Goal: Task Accomplishment & Management: Manage account settings

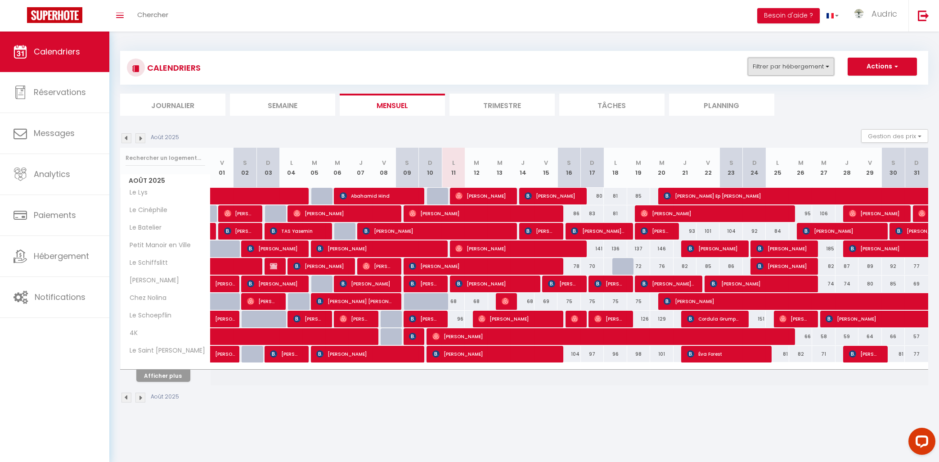
click at [778, 67] on button "Filtrer par hébergement" at bounding box center [791, 67] width 86 height 18
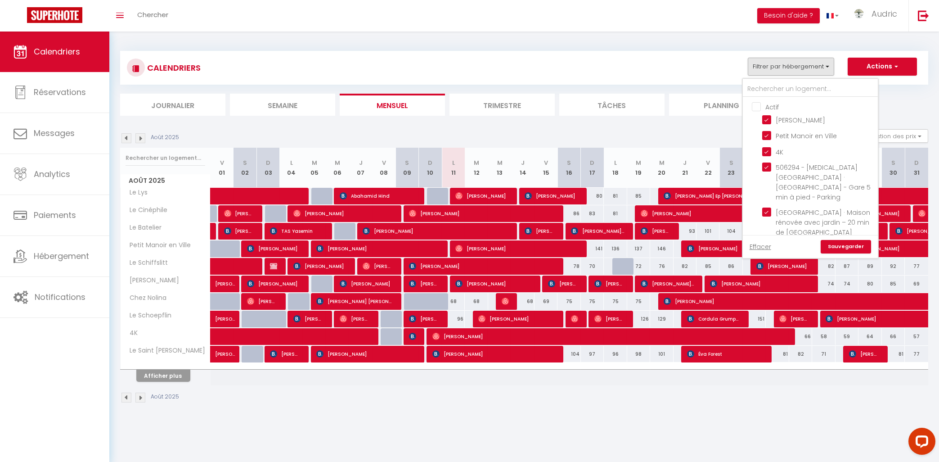
click at [758, 109] on input "Actif" at bounding box center [819, 106] width 135 height 9
checkbox input "true"
checkbox input "false"
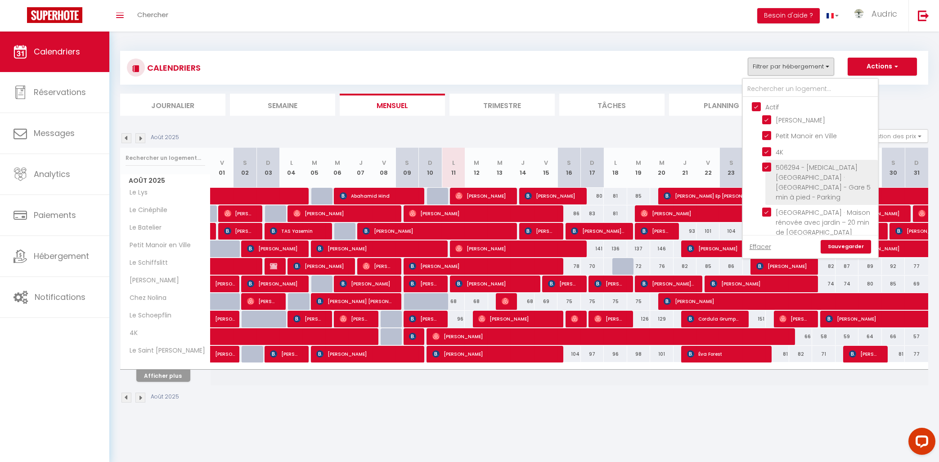
checkbox input "false"
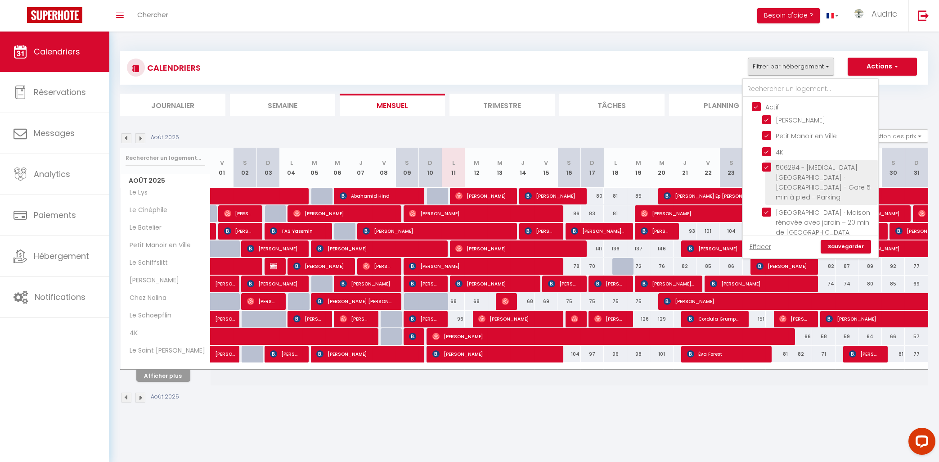
checkbox input "false"
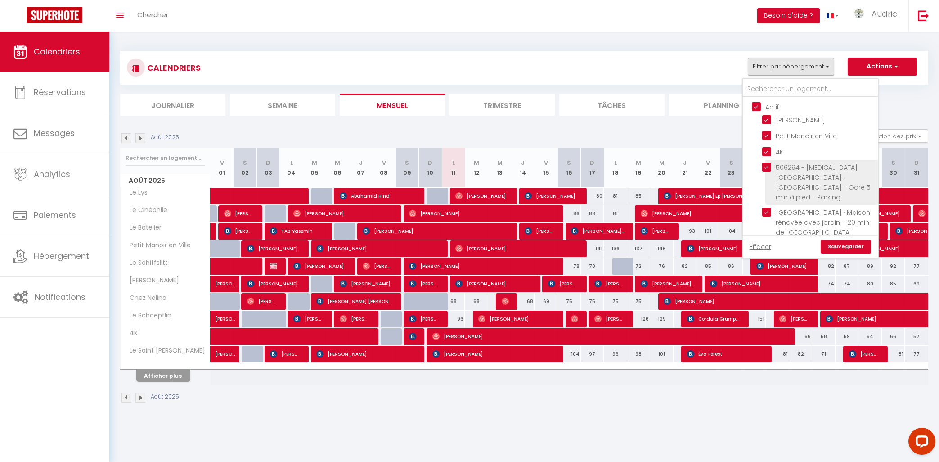
checkbox input "false"
click at [847, 248] on link "Sauvegarder" at bounding box center [845, 246] width 50 height 13
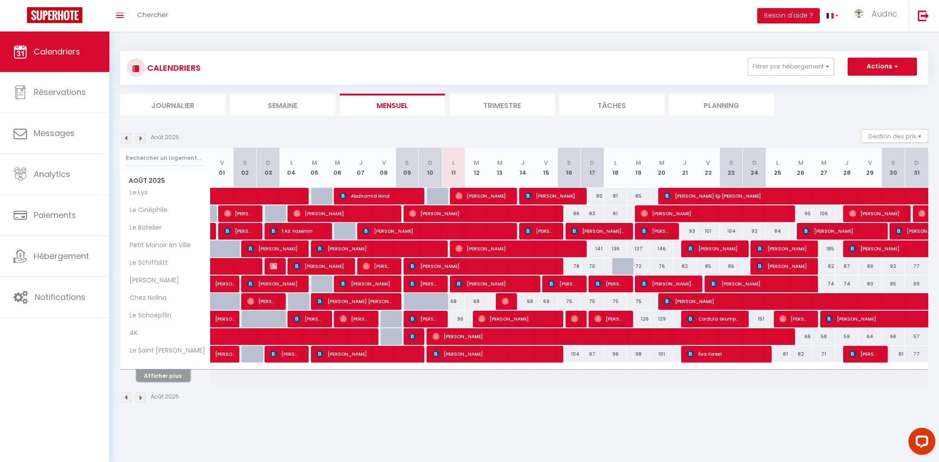
click at [174, 374] on button "Afficher plus" at bounding box center [163, 375] width 54 height 12
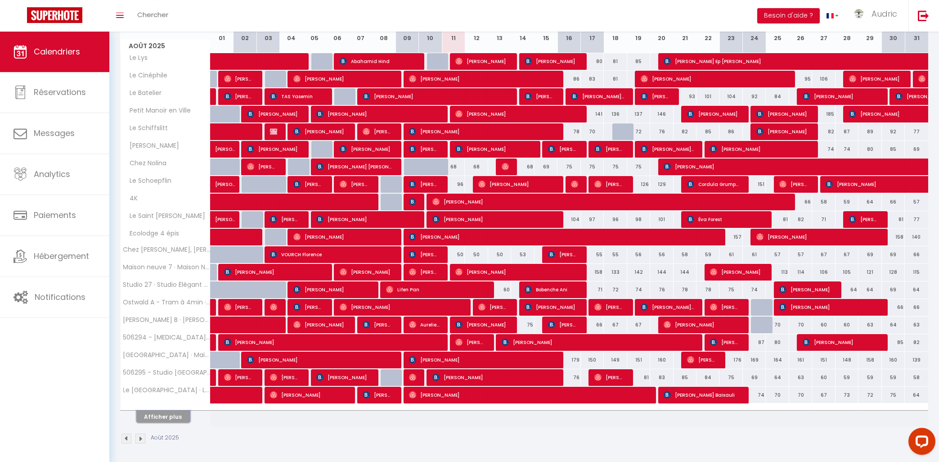
scroll to position [137, 0]
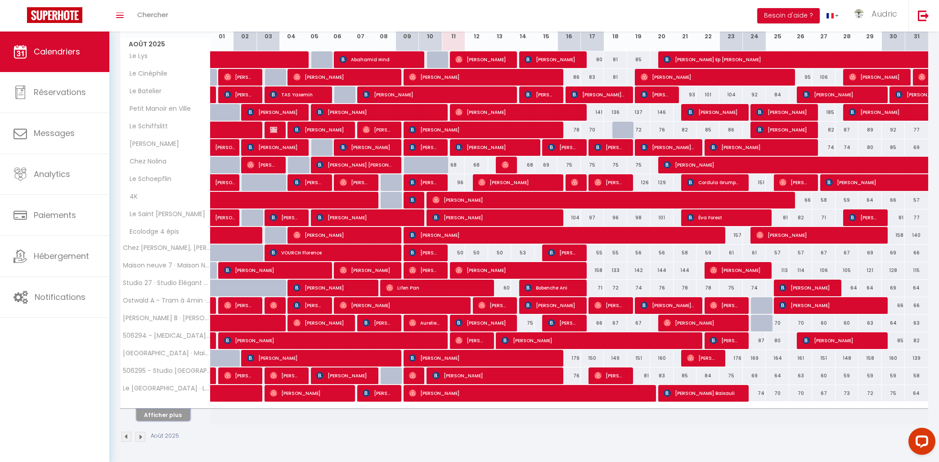
click at [170, 413] on button "Afficher plus" at bounding box center [163, 414] width 54 height 12
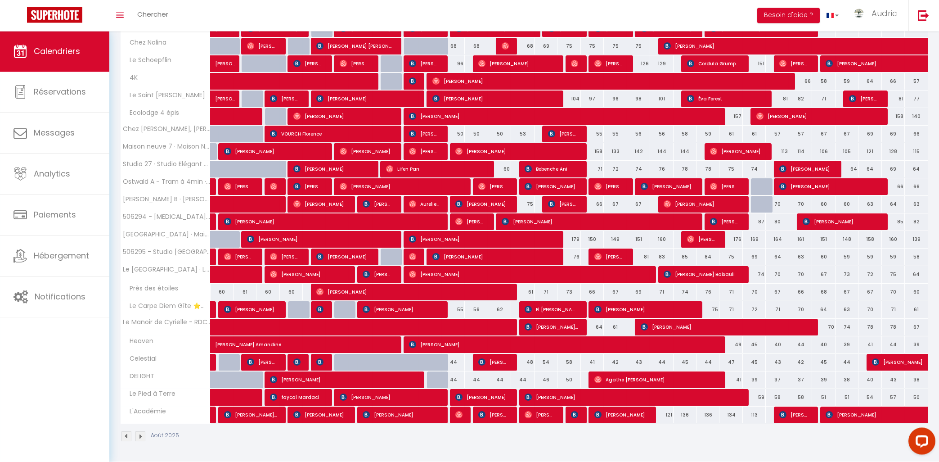
scroll to position [256, 0]
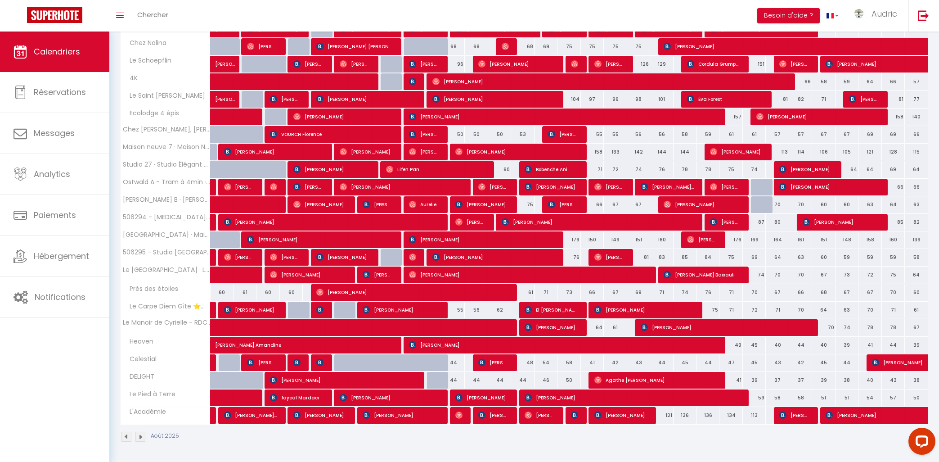
click at [466, 223] on span "Theo Teixeira" at bounding box center [470, 221] width 31 height 17
select select "OK"
select select "0"
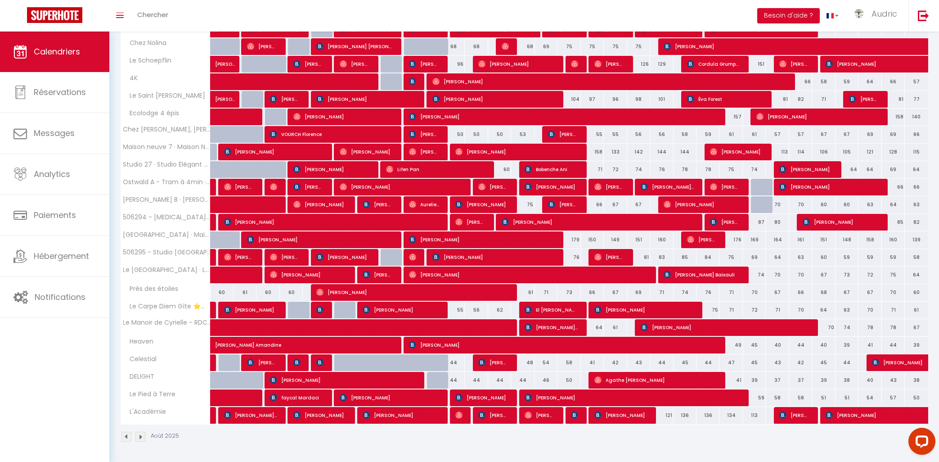
select select "1"
select select
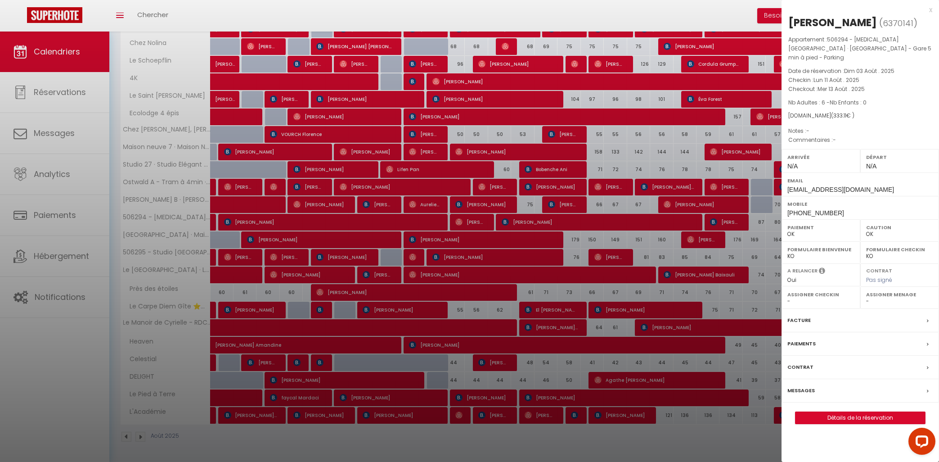
select select "42845"
click at [532, 224] on div at bounding box center [469, 231] width 939 height 462
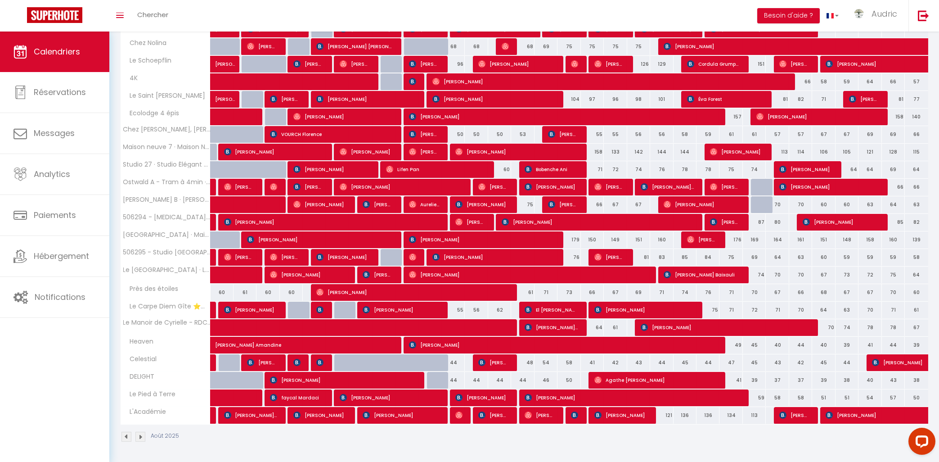
click at [532, 224] on span "karina rahmouni" at bounding box center [597, 221] width 191 height 17
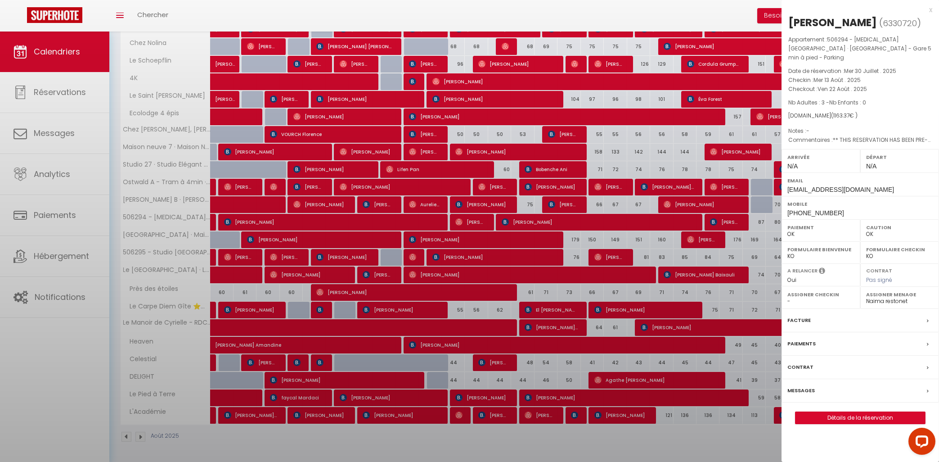
select select "KO"
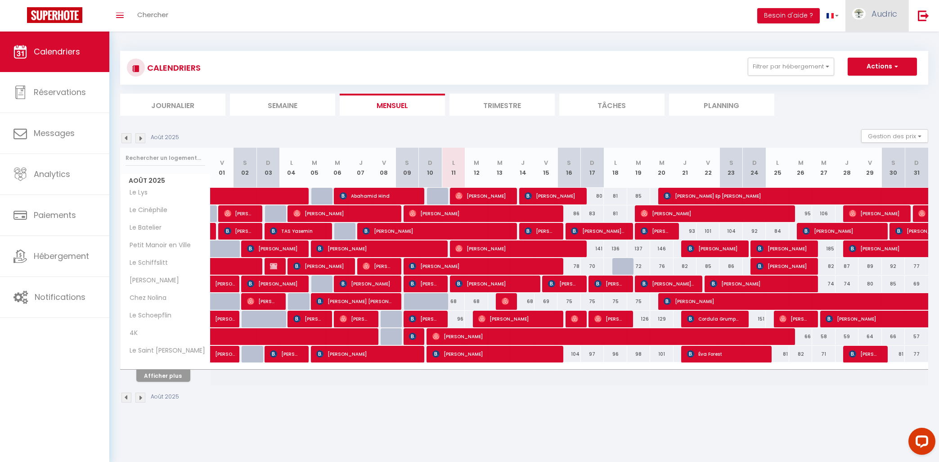
click at [903, 9] on link "Audric" at bounding box center [876, 15] width 63 height 31
click at [870, 43] on link "Paramètres" at bounding box center [872, 44] width 67 height 15
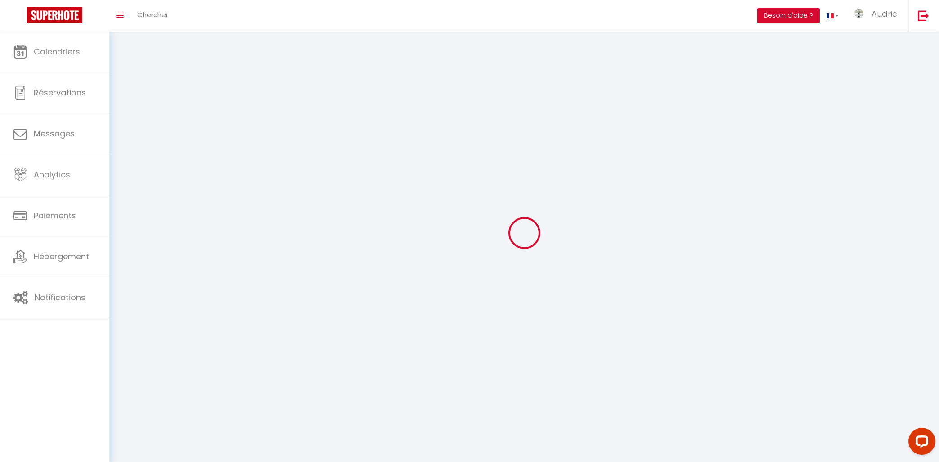
select select
type input "Audric"
type input "[PERSON_NAME]"
type input "0754384900"
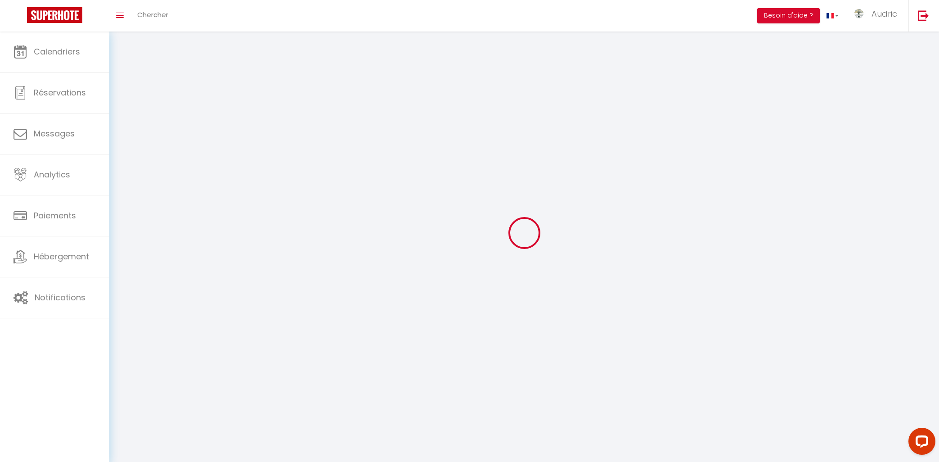
type input "[STREET_ADDRESS]"
type input "67330"
type input "Bouxwiller"
type input "HvpW3CsyevDDYCTICtQZafIcs"
type input "QC8Pld9MyMz0LqNyH9M8kcbkJ"
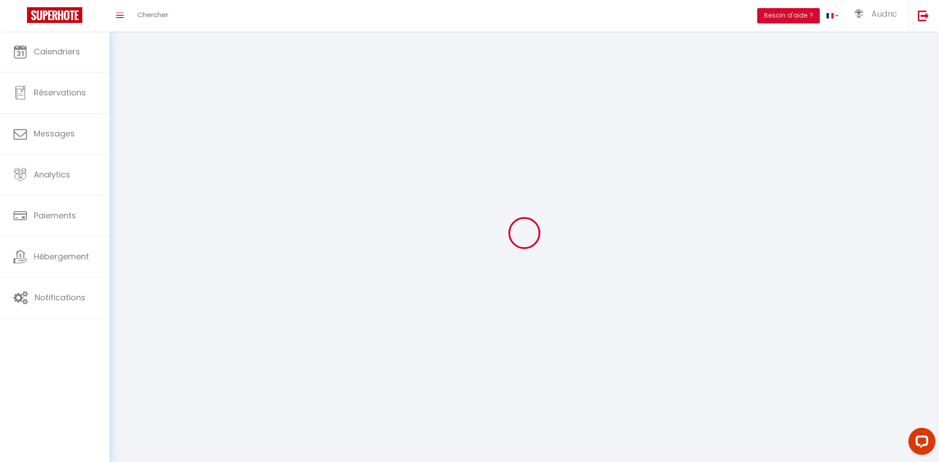
type input "[URL][DOMAIN_NAME]"
type input "FO27250"
select select "28"
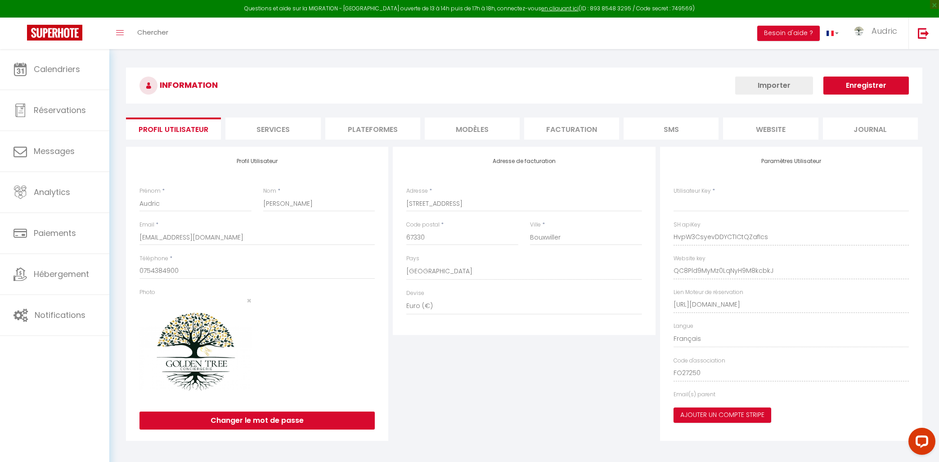
type input "HvpW3CsyevDDYCTICtQZafIcs"
type input "QC8Pld9MyMz0LqNyH9M8kcbkJ"
type input "[URL][DOMAIN_NAME]"
select select "fr"
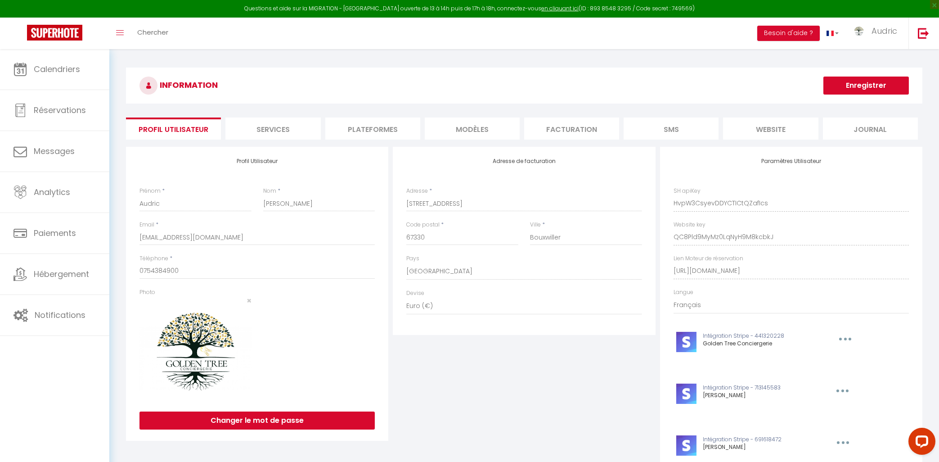
click at [318, 130] on li "Services" at bounding box center [272, 128] width 95 height 22
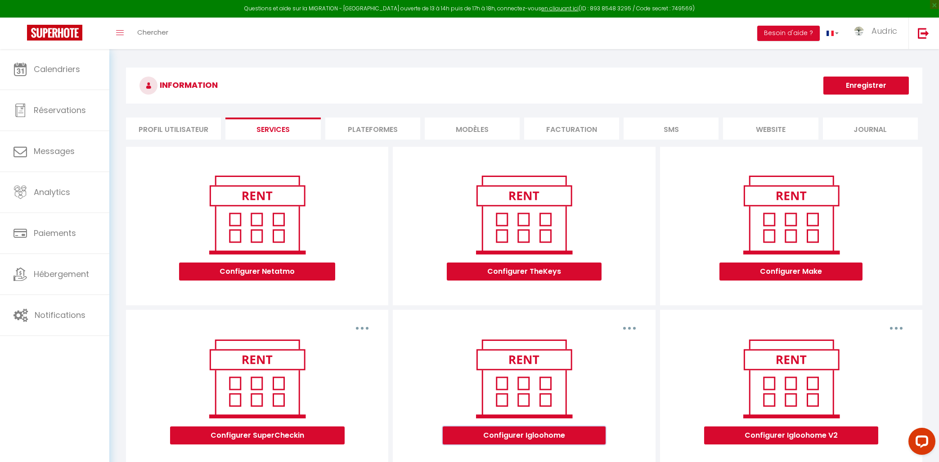
click at [560, 434] on button "Configurer Igloohome" at bounding box center [524, 435] width 163 height 18
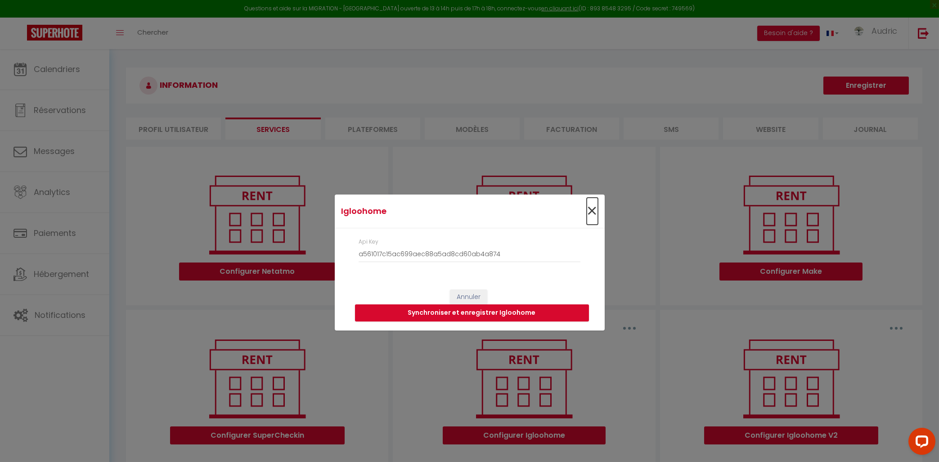
click at [589, 214] on span "×" at bounding box center [592, 210] width 11 height 27
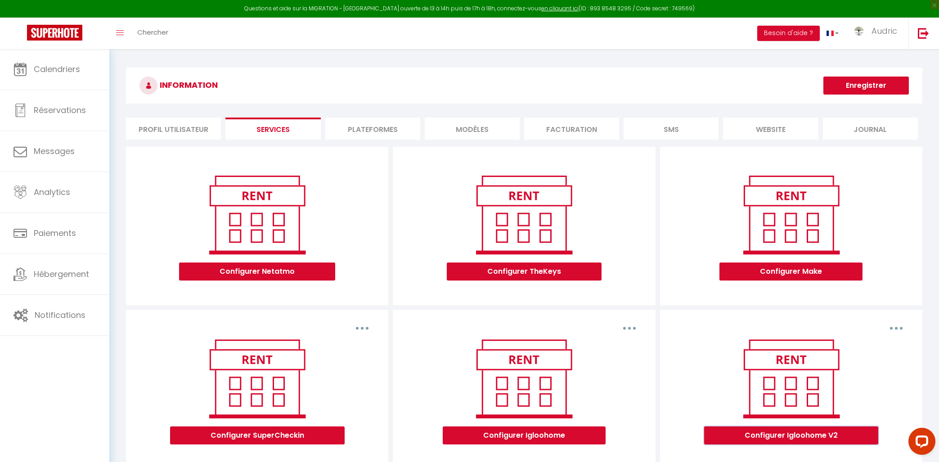
click at [821, 432] on button "Configurer Igloohome V2" at bounding box center [791, 435] width 174 height 18
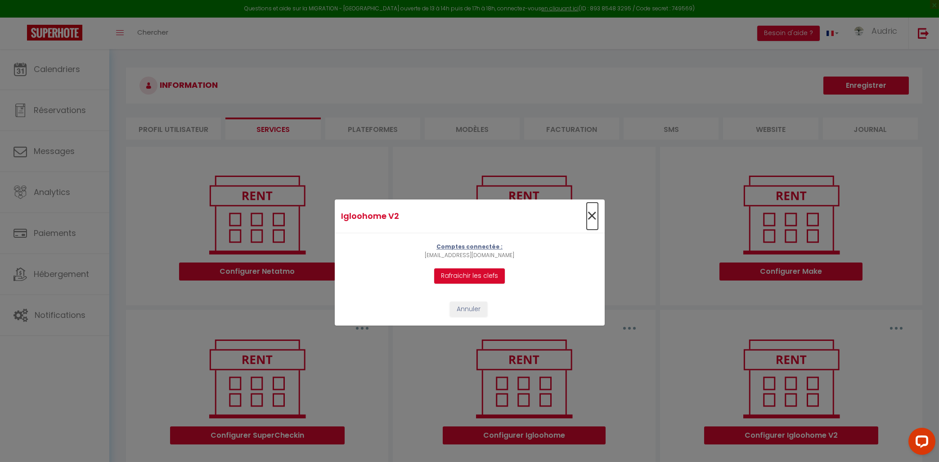
click at [596, 217] on span "×" at bounding box center [592, 215] width 11 height 27
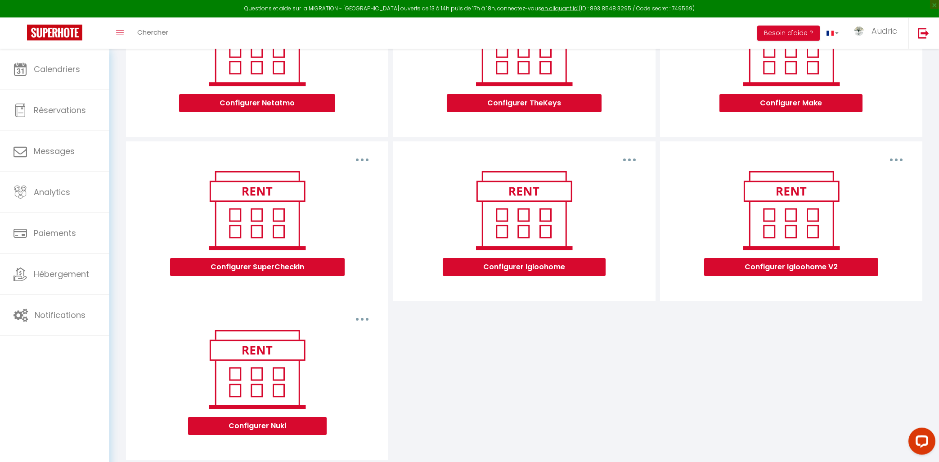
scroll to position [170, 0]
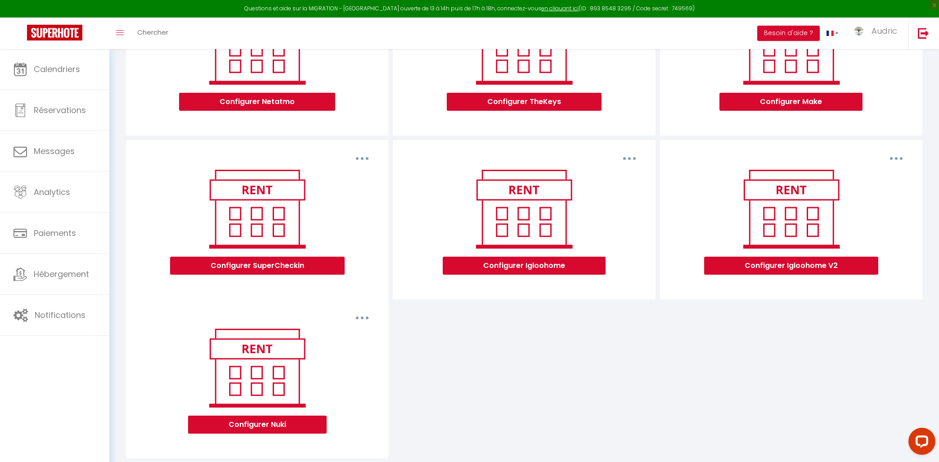
click at [894, 158] on button "button" at bounding box center [895, 158] width 25 height 14
click at [760, 415] on div "Supprimer Configurer SuperCheckin Supprimer Configurer Igloohome Supprimer Conf…" at bounding box center [524, 299] width 801 height 318
click at [927, 435] on div "Open LiveChat chat widget" at bounding box center [921, 439] width 15 height 15
click at [675, 374] on div "Supprimer Configurer SuperCheckin Supprimer Configurer Igloohome Supprimer Conf…" at bounding box center [524, 299] width 801 height 318
click at [779, 259] on button "Configurer Igloohome V2" at bounding box center [791, 265] width 174 height 18
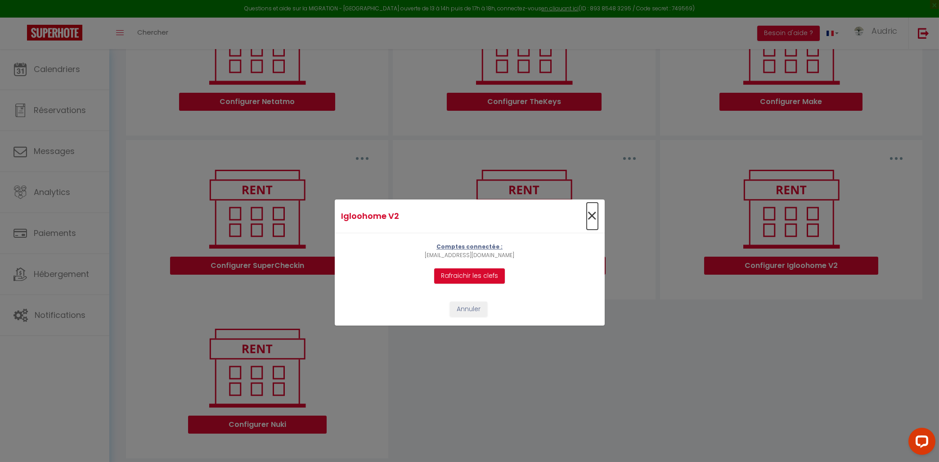
click at [596, 214] on span "×" at bounding box center [592, 215] width 11 height 27
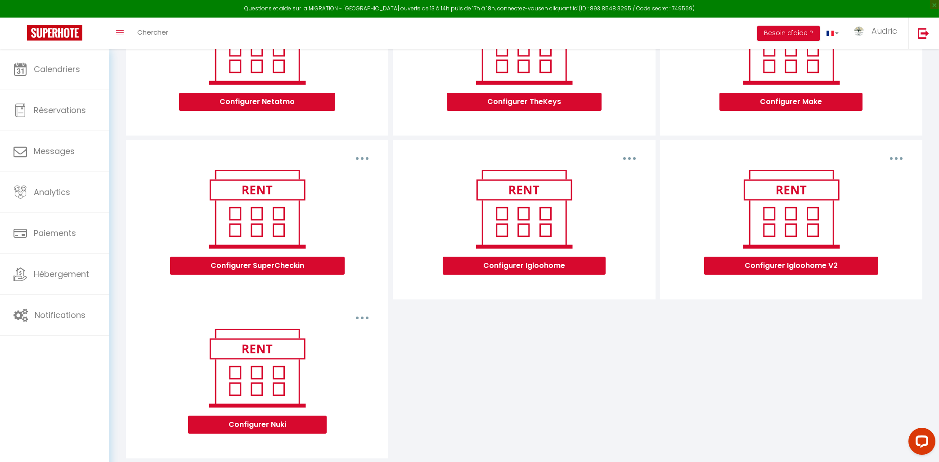
click at [895, 155] on button "button" at bounding box center [895, 158] width 25 height 14
click at [606, 374] on div "Supprimer Configurer SuperCheckin Supprimer Configurer Igloohome Supprimer Conf…" at bounding box center [524, 299] width 801 height 318
click at [921, 443] on icon "Open LiveChat chat widget" at bounding box center [921, 440] width 9 height 6
click at [556, 425] on div "Supprimer Configurer SuperCheckin Supprimer Configurer Igloohome Supprimer Conf…" at bounding box center [524, 299] width 801 height 318
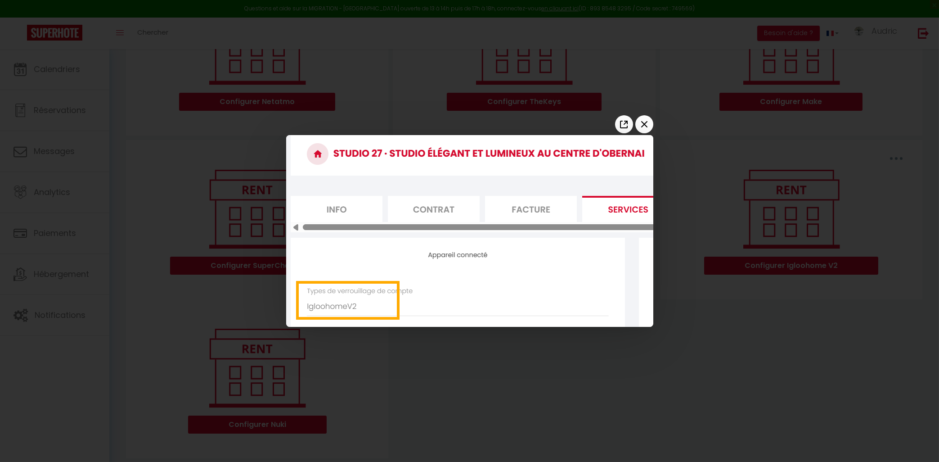
scroll to position [0, 0]
click at [637, 126] on icon "Close the window" at bounding box center [644, 124] width 14 height 14
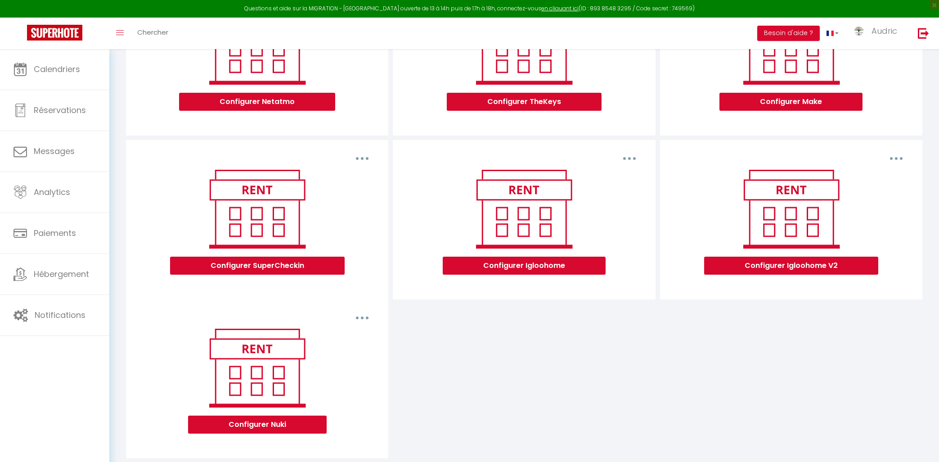
click at [673, 324] on div "Supprimer Configurer SuperCheckin Supprimer Configurer Igloohome Supprimer Conf…" at bounding box center [524, 299] width 801 height 318
click at [536, 257] on button "Configurer Igloohome" at bounding box center [524, 265] width 163 height 18
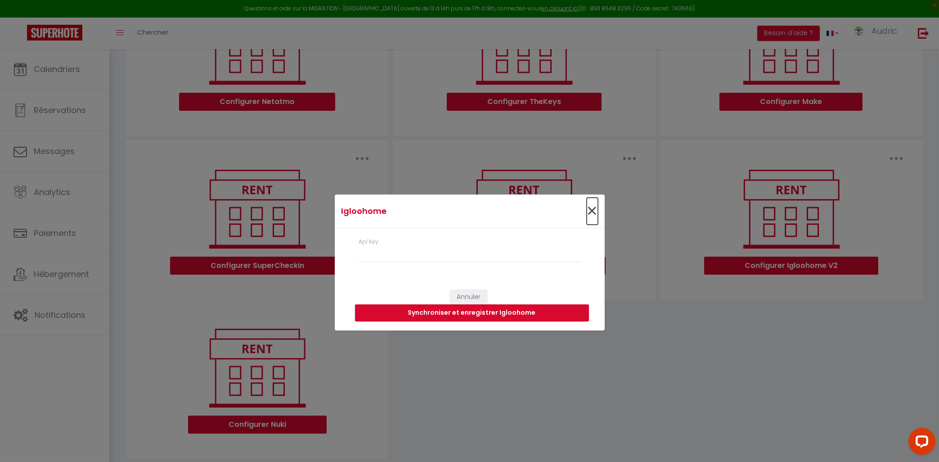
click at [590, 211] on span "×" at bounding box center [592, 210] width 11 height 27
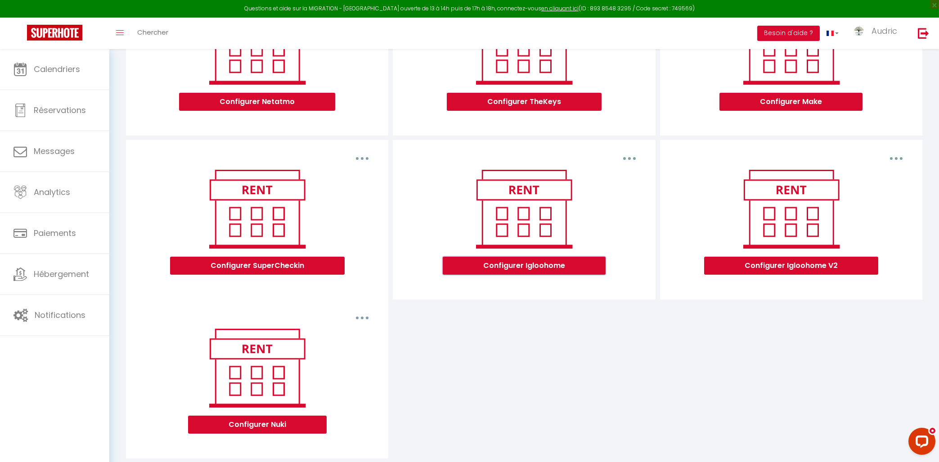
click at [569, 262] on button "Configurer Igloohome" at bounding box center [524, 265] width 163 height 18
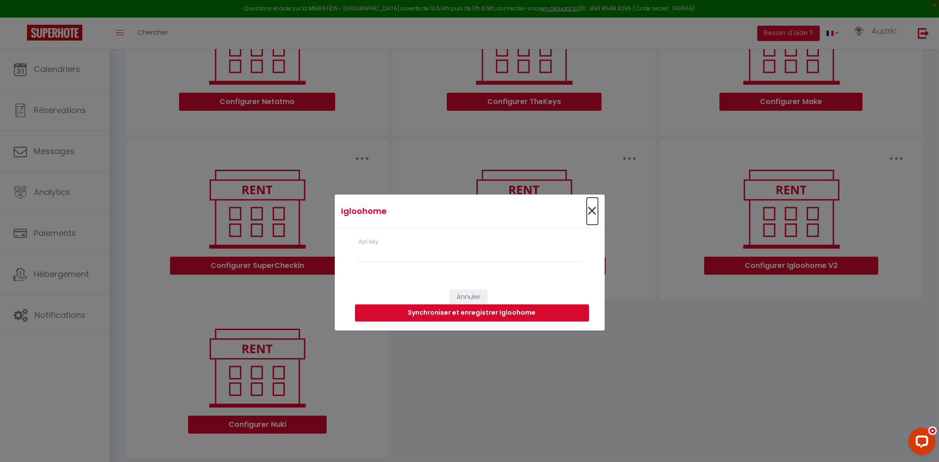
click at [595, 211] on span "×" at bounding box center [592, 210] width 11 height 27
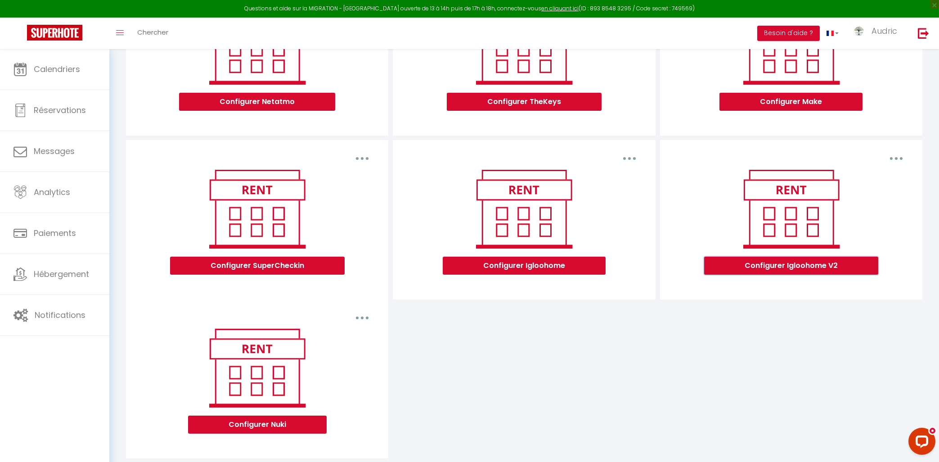
click at [782, 263] on button "Configurer Igloohome V2" at bounding box center [791, 265] width 174 height 18
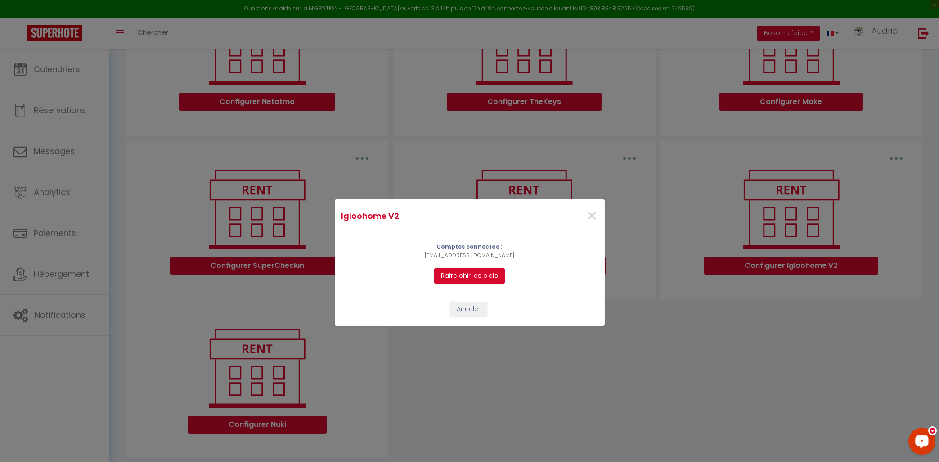
click at [920, 439] on icon "Open LiveChat chat widget" at bounding box center [921, 440] width 9 height 6
click at [592, 215] on span "×" at bounding box center [592, 215] width 11 height 27
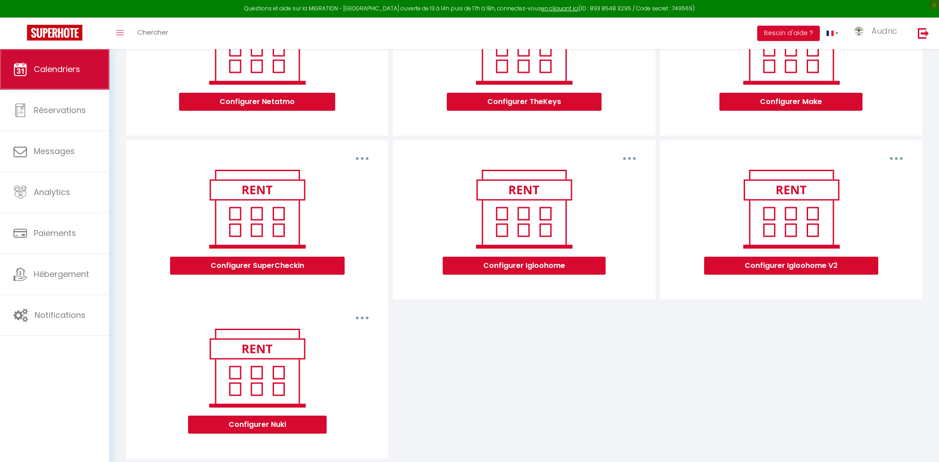
click at [105, 62] on link "Calendriers" at bounding box center [54, 69] width 109 height 40
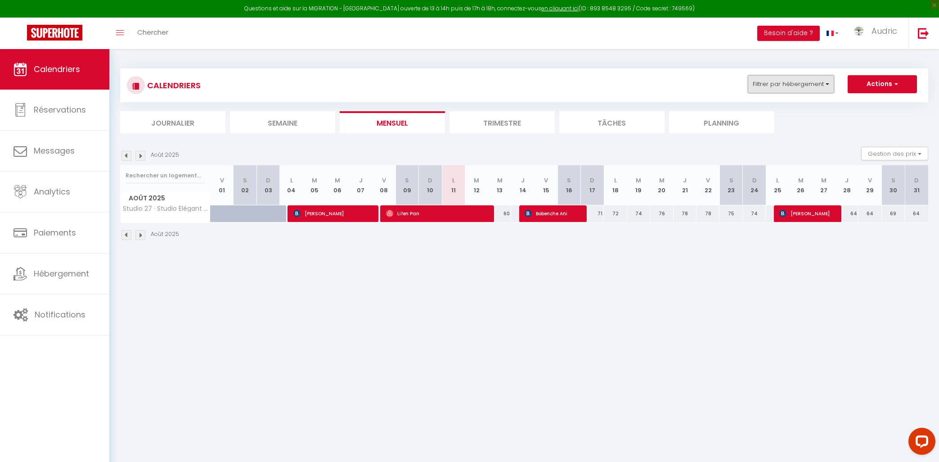
click at [795, 89] on button "Filtrer par hébergement" at bounding box center [791, 84] width 86 height 18
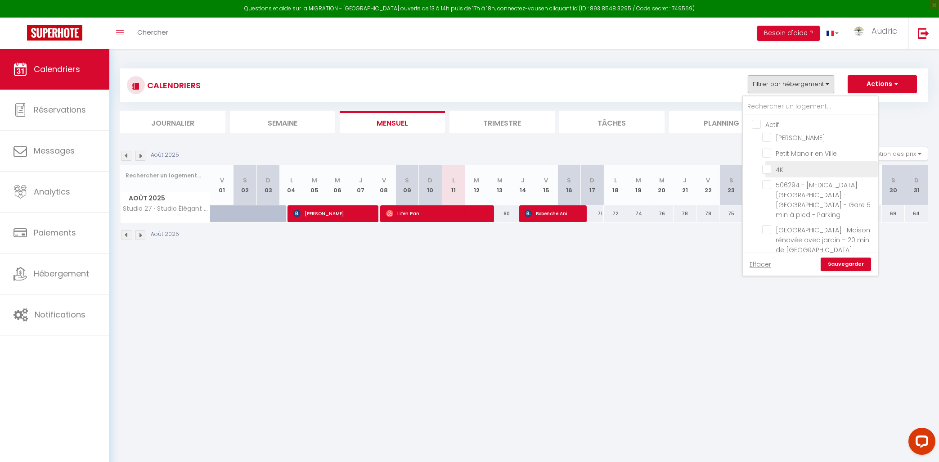
click at [767, 165] on input "4K" at bounding box center [818, 168] width 112 height 9
checkbox input "true"
checkbox input "false"
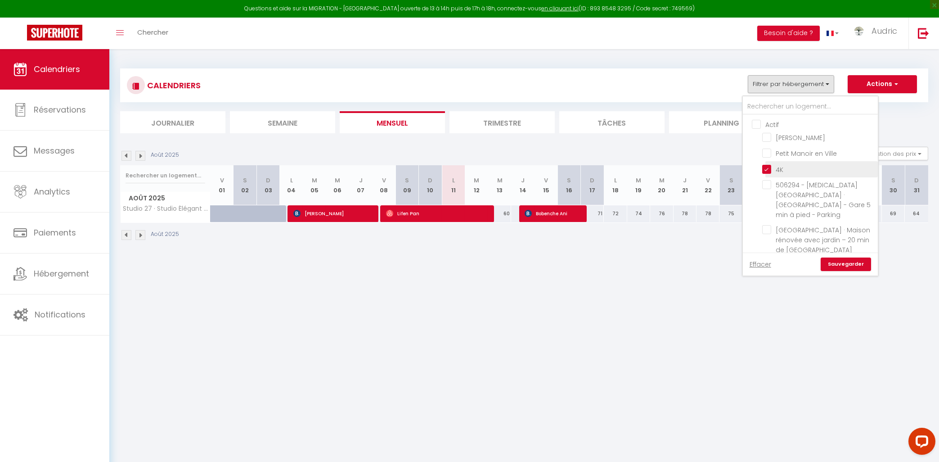
checkbox input "false"
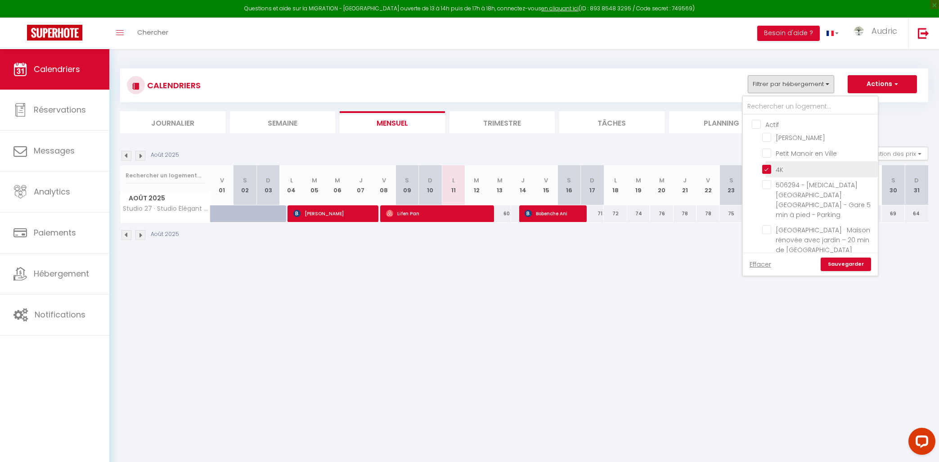
checkbox input "false"
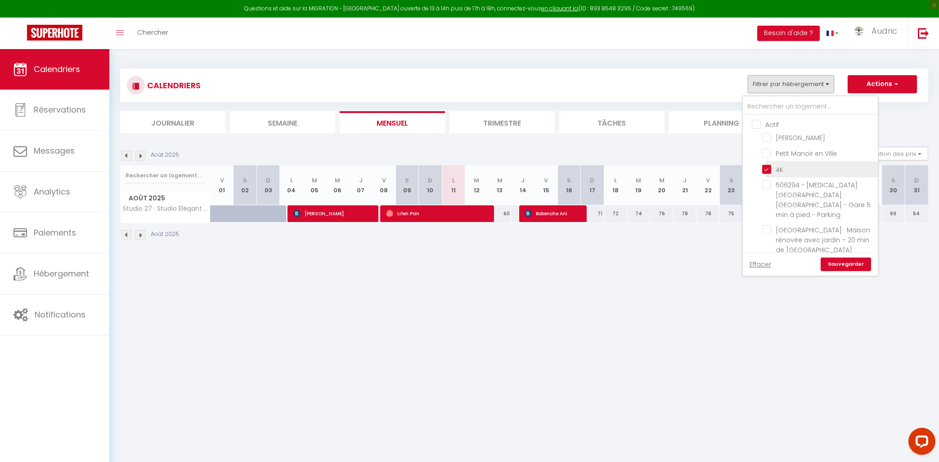
checkbox input "false"
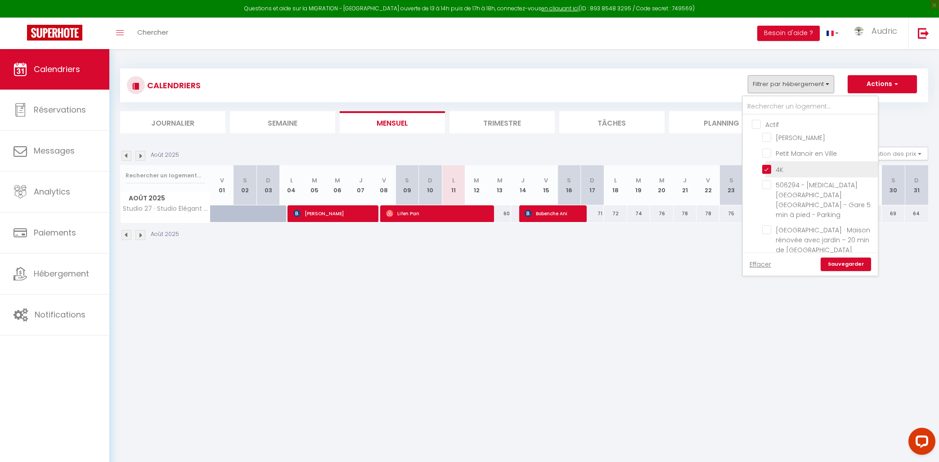
checkbox input "false"
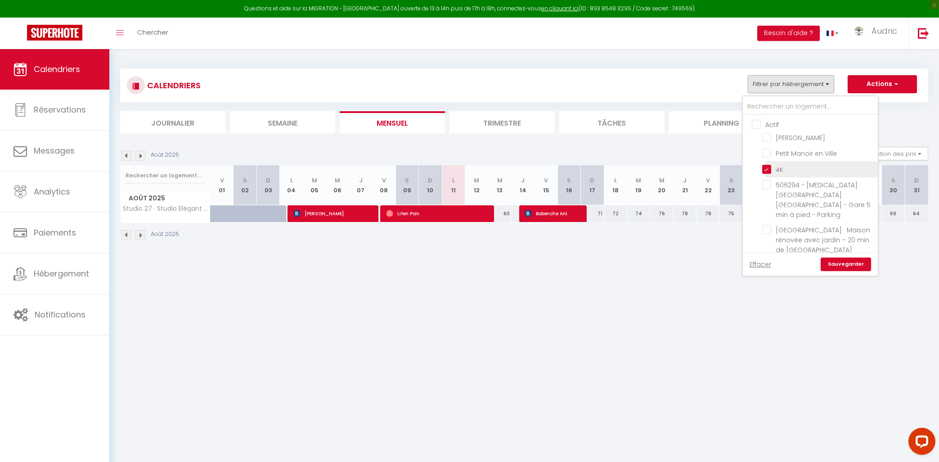
checkbox input "false"
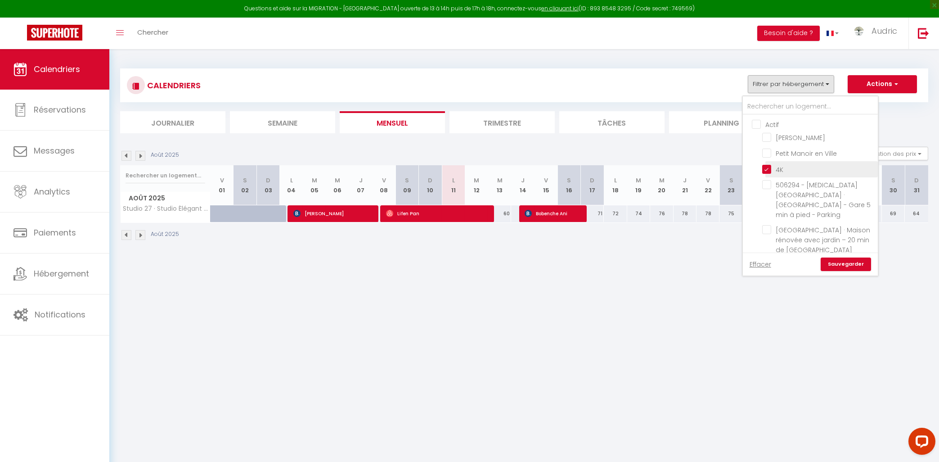
checkbox input "false"
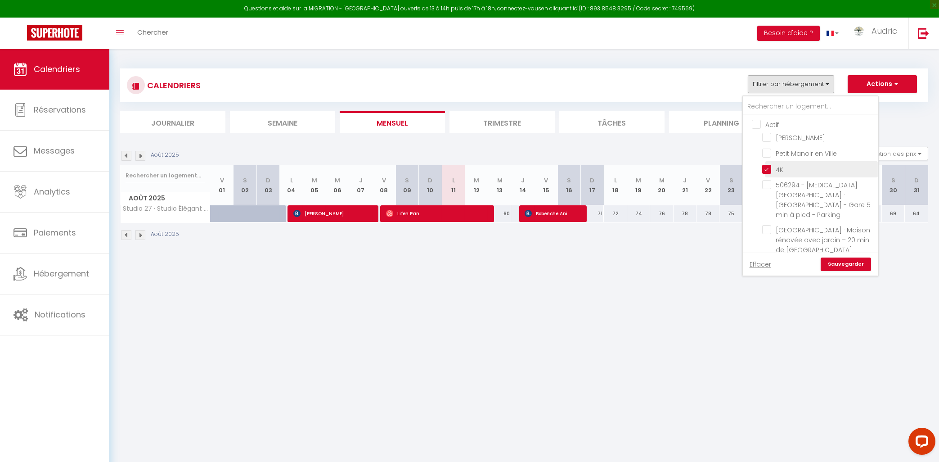
checkbox input "false"
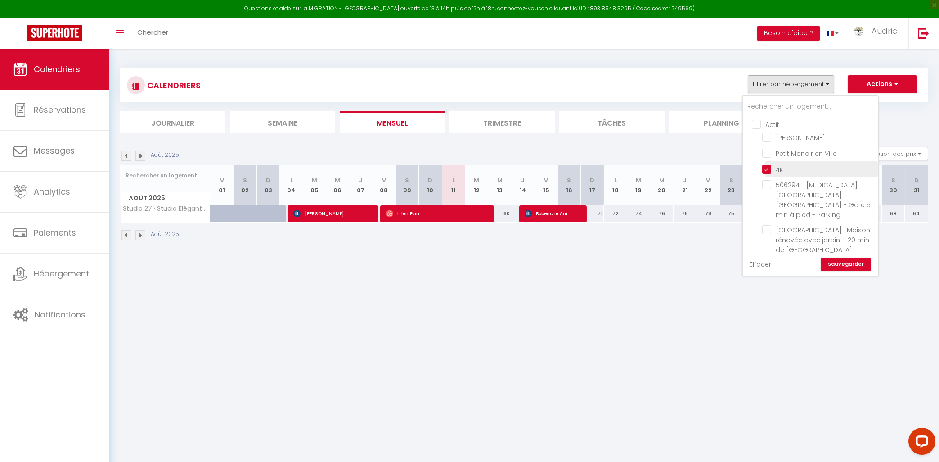
checkbox input "false"
click at [837, 259] on link "Sauvegarder" at bounding box center [845, 263] width 50 height 13
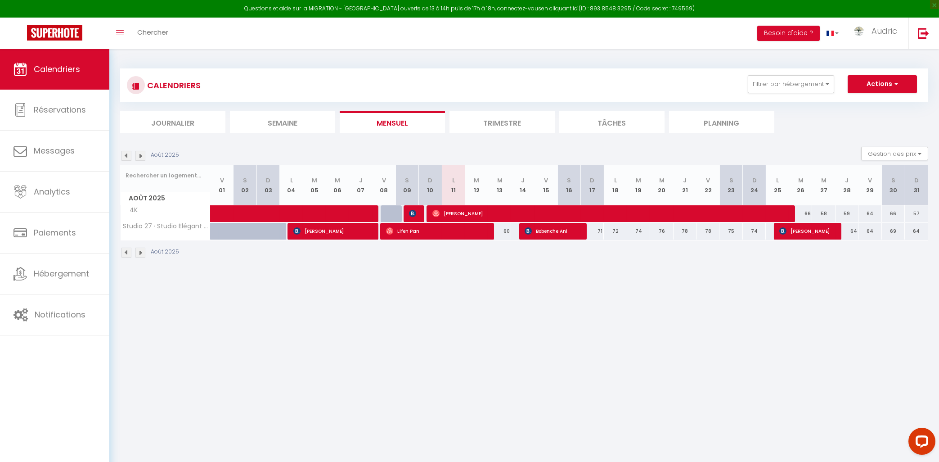
click at [413, 211] on img at bounding box center [412, 213] width 7 height 7
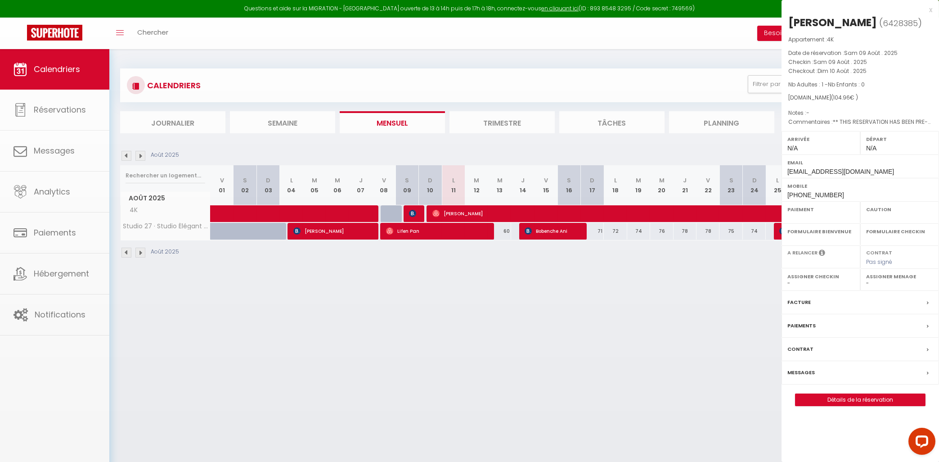
select select "OK"
select select "0"
select select "1"
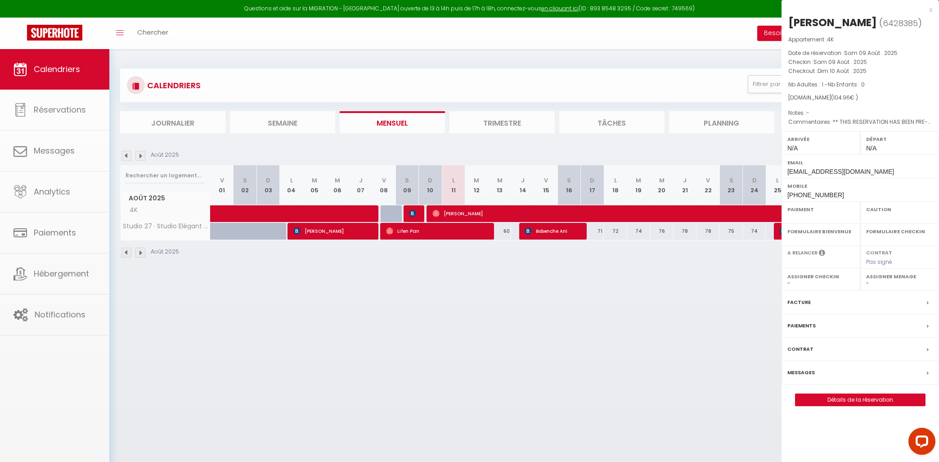
select select
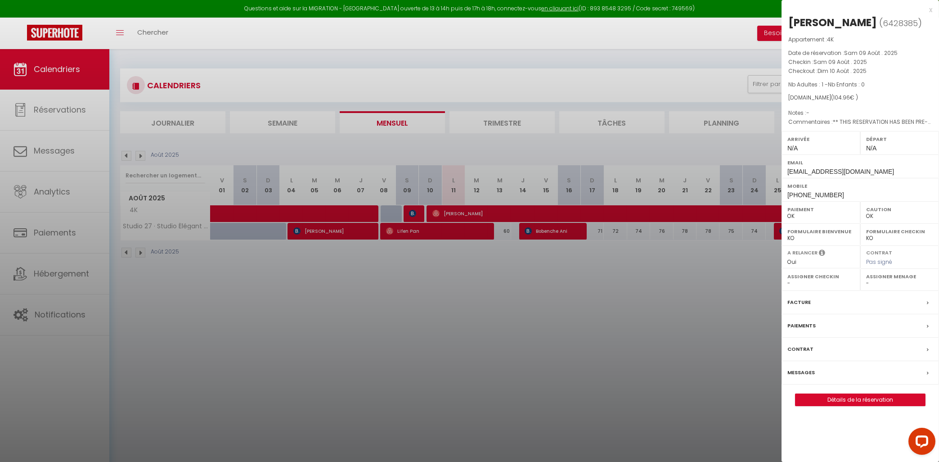
select select "10524"
click at [906, 222] on div "Caution OK KO" at bounding box center [899, 212] width 79 height 22
click at [929, 10] on div "x" at bounding box center [856, 9] width 151 height 11
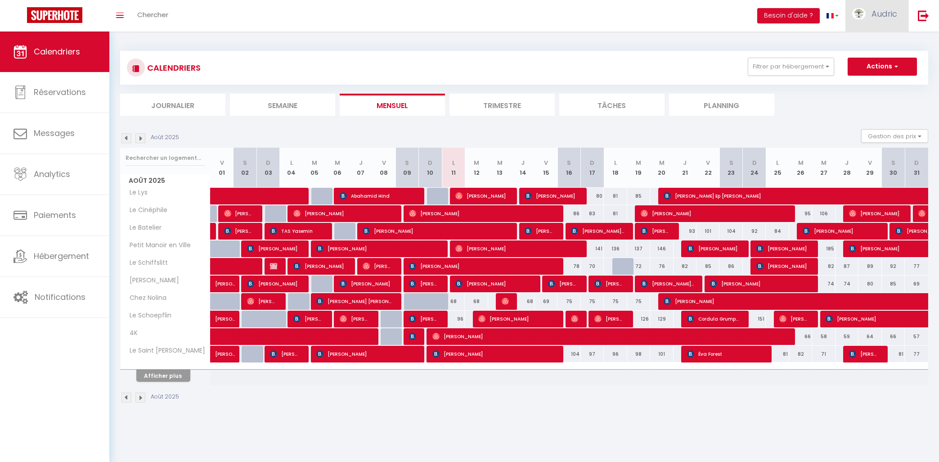
click at [882, 21] on link "Audric" at bounding box center [876, 15] width 63 height 31
click at [866, 46] on link "Paramètres" at bounding box center [872, 44] width 67 height 15
select select "fr"
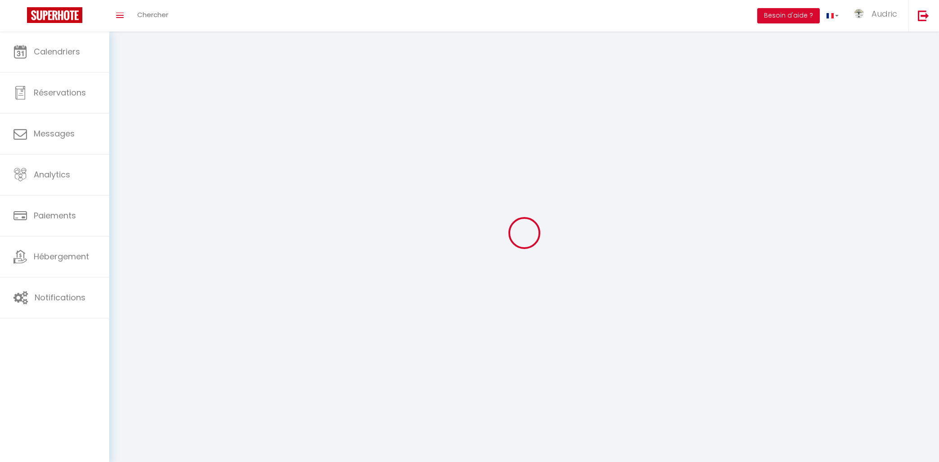
select select
type input "Audric"
type input "[PERSON_NAME]"
type input "0754384900"
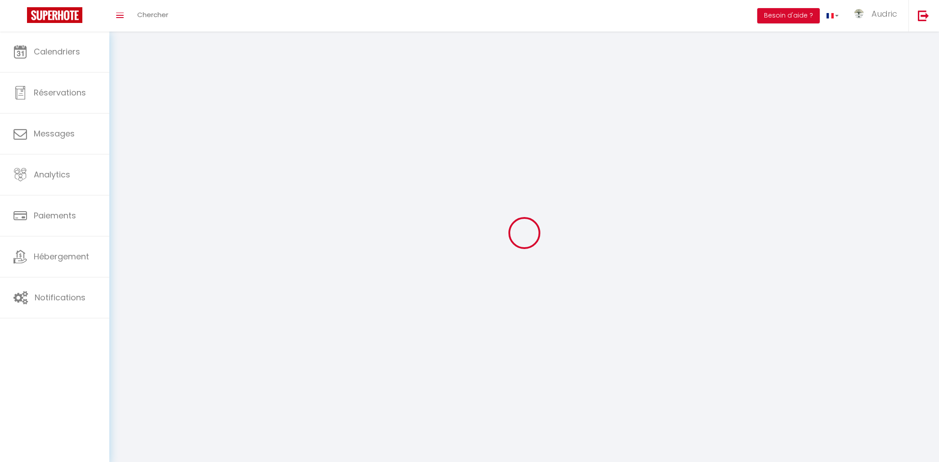
type input "[STREET_ADDRESS]"
type input "67330"
type input "Bouxwiller"
type input "HvpW3CsyevDDYCTICtQZafIcs"
type input "QC8Pld9MyMz0LqNyH9M8kcbkJ"
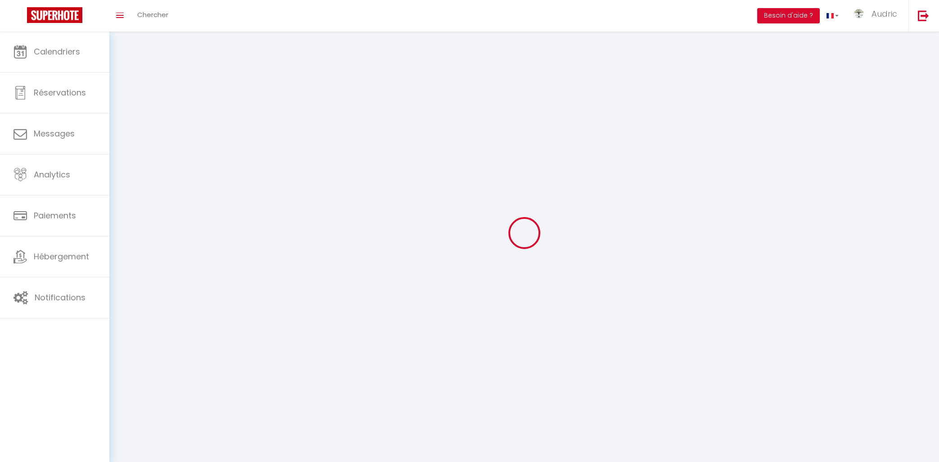
type input "[URL][DOMAIN_NAME]"
type input "FO27250"
select select "28"
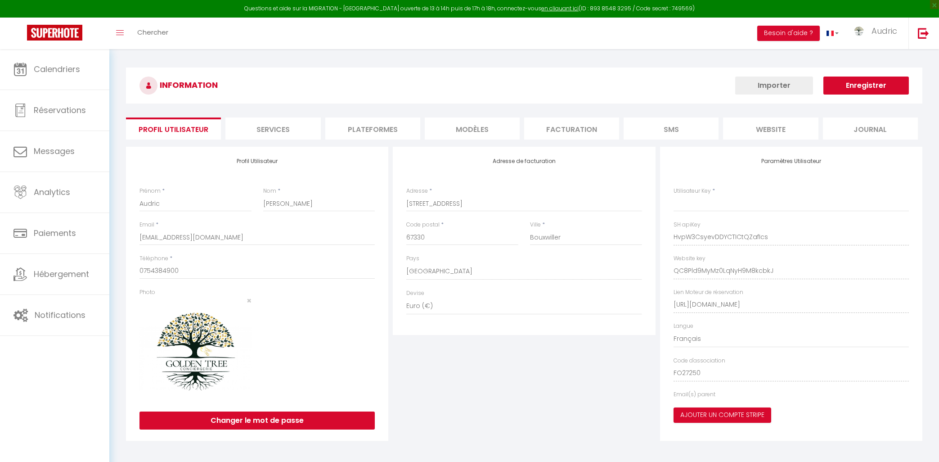
type input "HvpW3CsyevDDYCTICtQZafIcs"
type input "QC8Pld9MyMz0LqNyH9M8kcbkJ"
type input "[URL][DOMAIN_NAME]"
select select "fr"
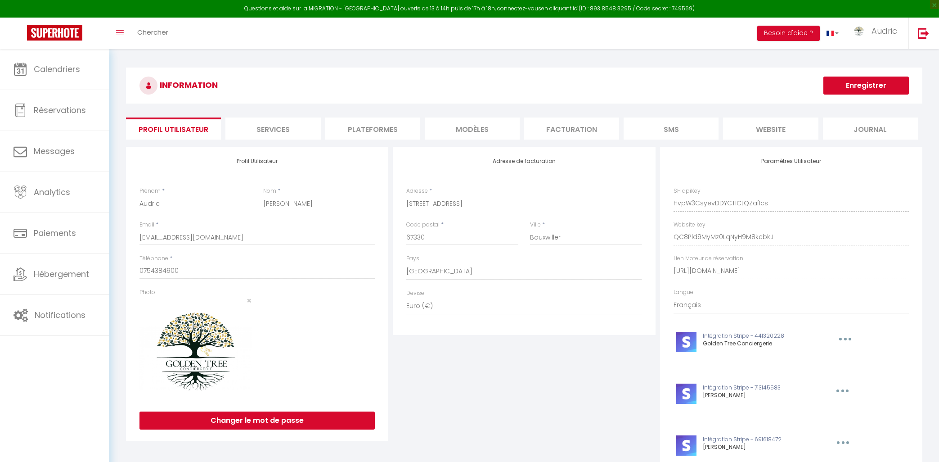
click at [286, 128] on li "Services" at bounding box center [272, 128] width 95 height 22
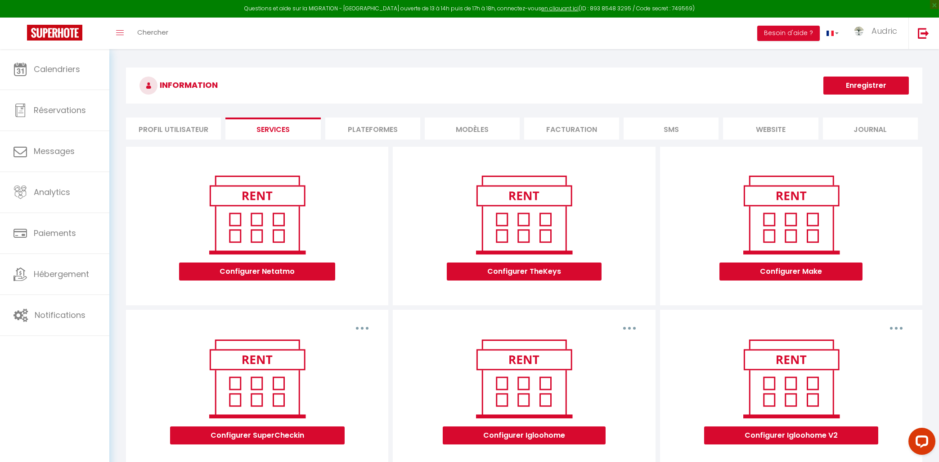
scroll to position [191, 0]
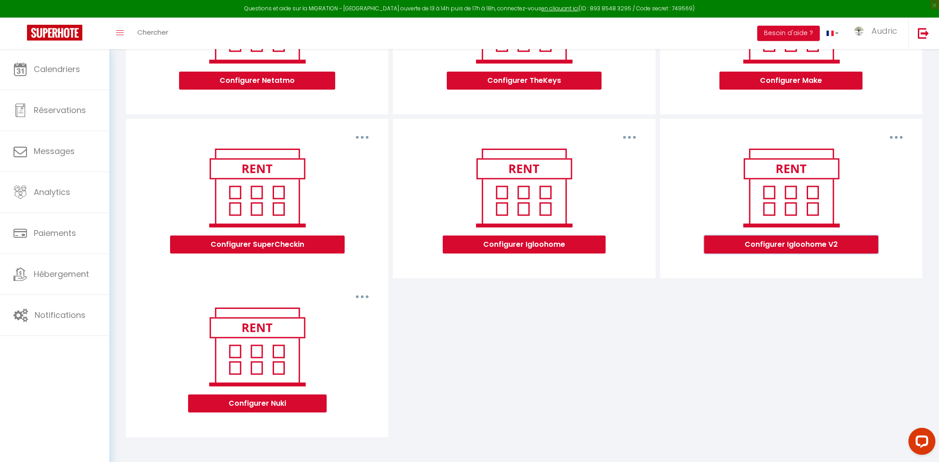
click at [789, 245] on button "Configurer Igloohome V2" at bounding box center [791, 244] width 174 height 18
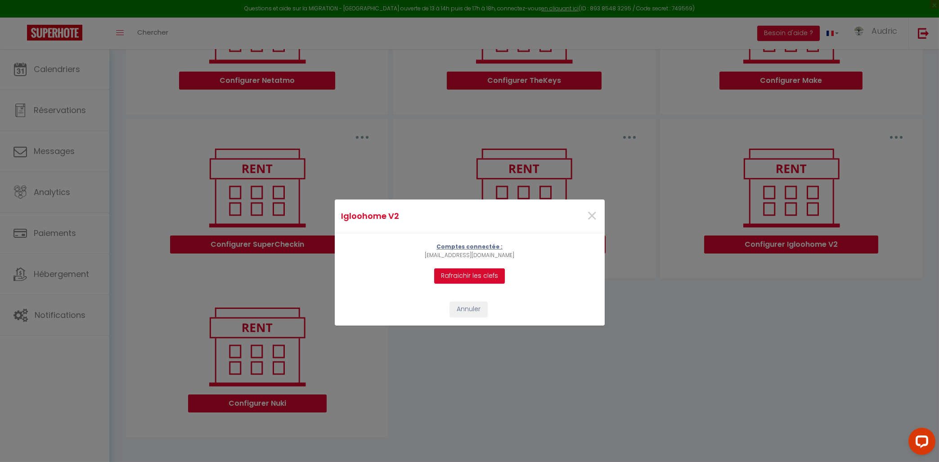
click at [809, 342] on div "Igloohome V2 × Comptes connectée : th.saintot@gmail.com Rafraichir les clefs An…" at bounding box center [469, 231] width 939 height 462
click at [469, 275] on button "Rafraichir les clefs" at bounding box center [469, 275] width 71 height 15
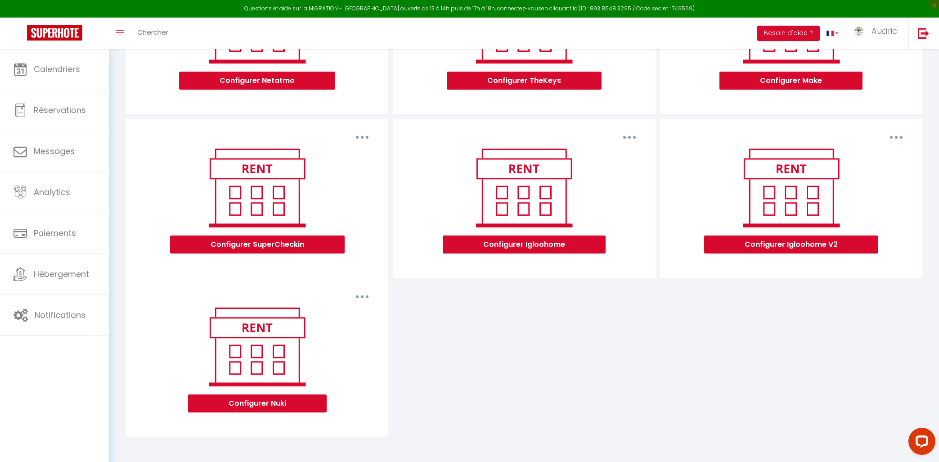
click at [895, 138] on icon "button" at bounding box center [896, 137] width 3 height 3
click at [770, 238] on button "Configurer Igloohome V2" at bounding box center [791, 244] width 174 height 18
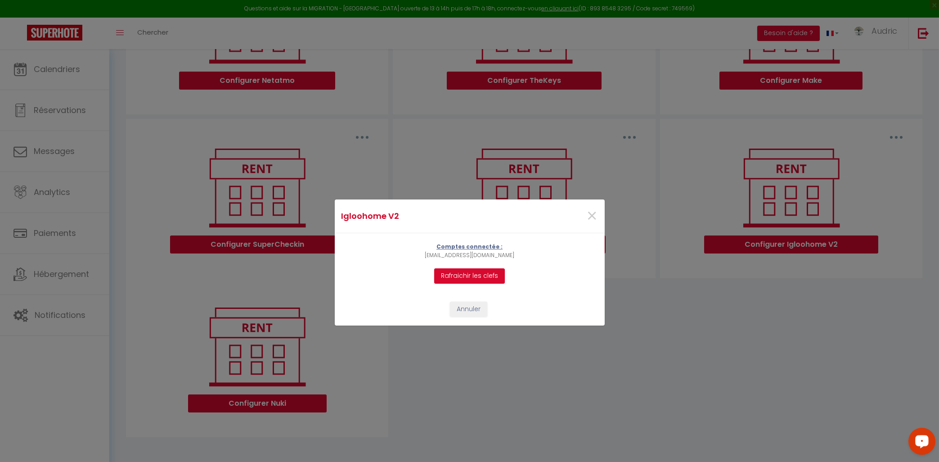
click at [932, 443] on button "Open LiveChat chat widget" at bounding box center [921, 440] width 27 height 27
click at [589, 219] on span "×" at bounding box center [592, 215] width 11 height 27
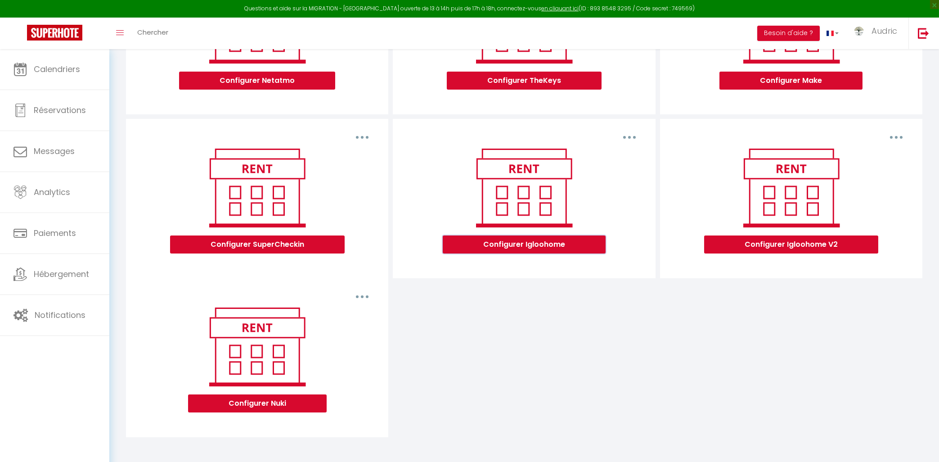
click at [568, 240] on button "Configurer Igloohome" at bounding box center [524, 244] width 163 height 18
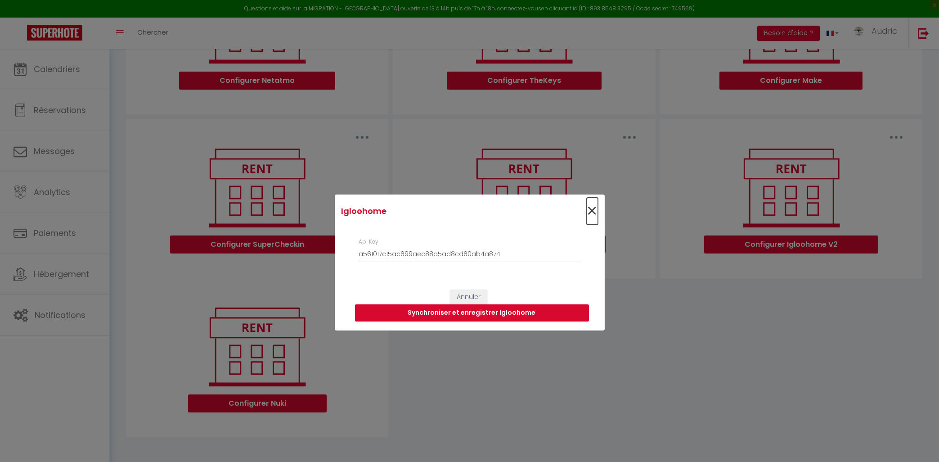
click at [588, 212] on span "×" at bounding box center [592, 210] width 11 height 27
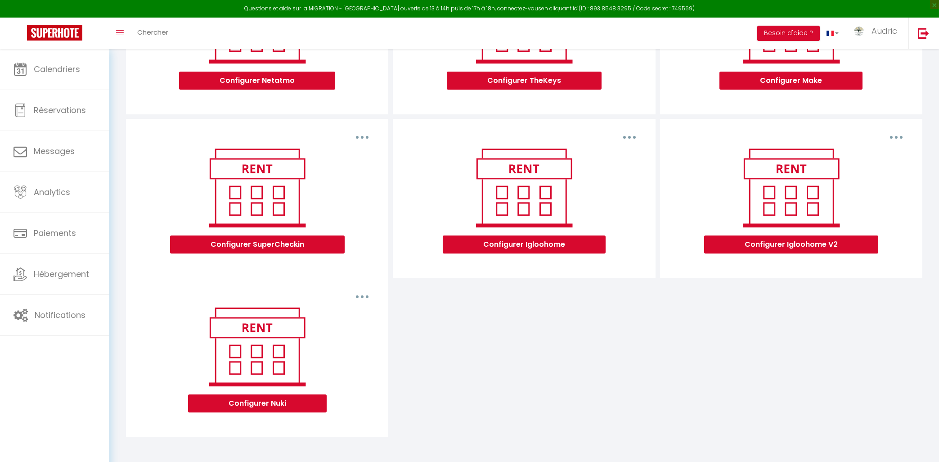
click at [626, 137] on button "button" at bounding box center [629, 137] width 25 height 14
click at [610, 156] on link "Supprimer" at bounding box center [606, 157] width 67 height 15
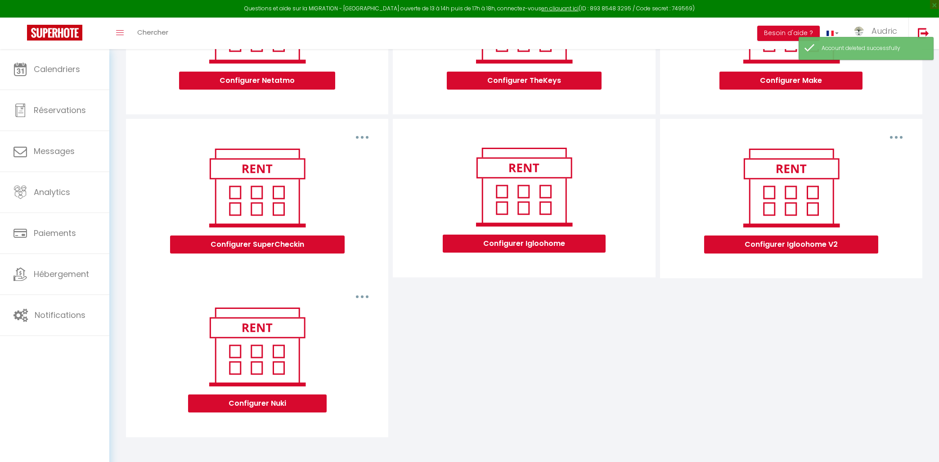
click at [659, 307] on div "Supprimer Configurer SuperCheckin Configurer Igloohome Supprimer Configurer Igl…" at bounding box center [524, 278] width 801 height 318
click at [569, 242] on button "Configurer Igloohome" at bounding box center [524, 243] width 163 height 18
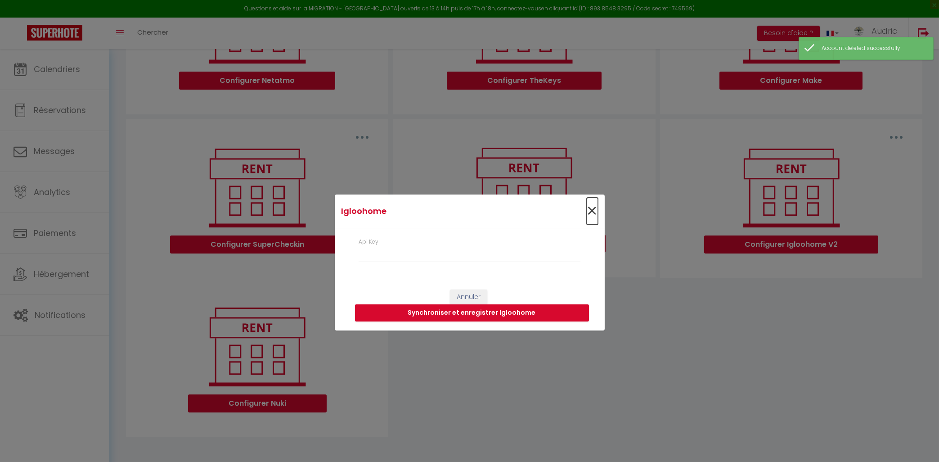
click at [590, 211] on span "×" at bounding box center [592, 210] width 11 height 27
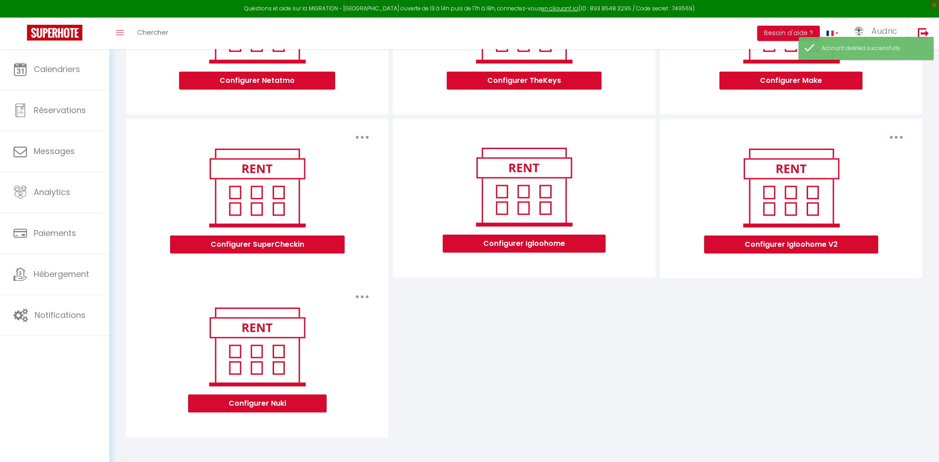
click at [628, 333] on div "Supprimer Configurer SuperCheckin Configurer Igloohome Supprimer Configurer Igl…" at bounding box center [524, 278] width 801 height 318
click at [731, 241] on button "Configurer Igloohome V2" at bounding box center [791, 244] width 174 height 18
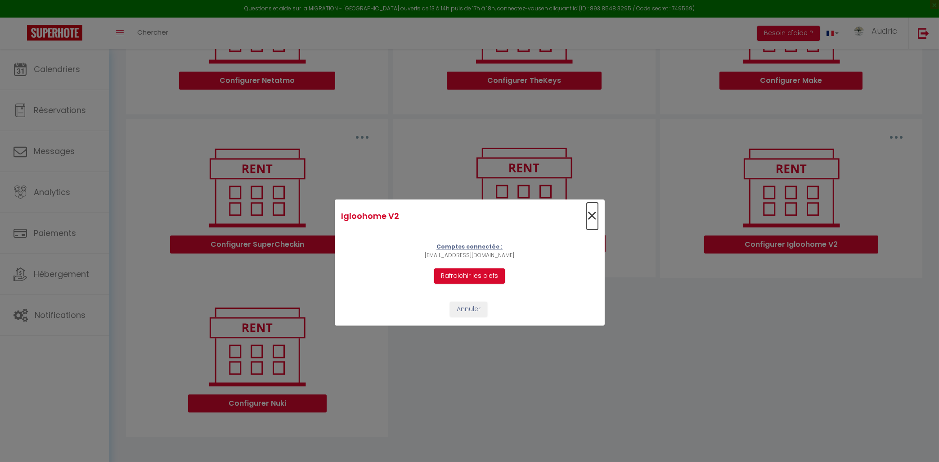
click at [593, 220] on span "×" at bounding box center [592, 215] width 11 height 27
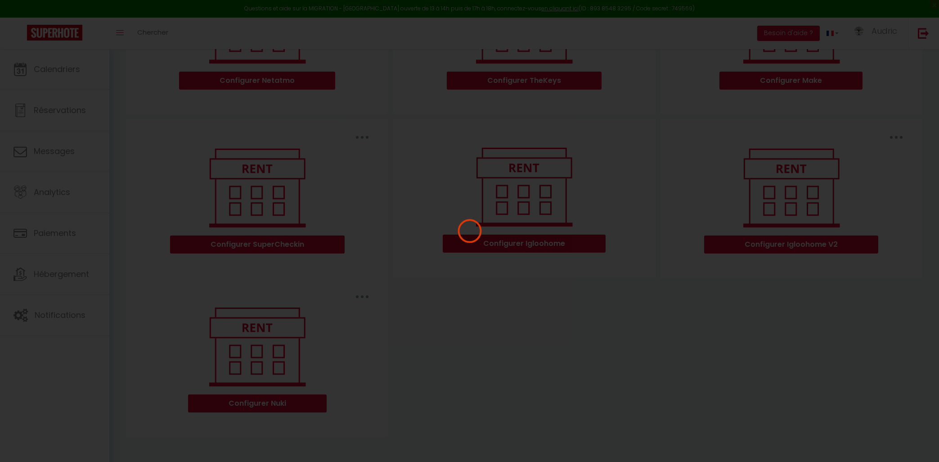
scroll to position [0, 0]
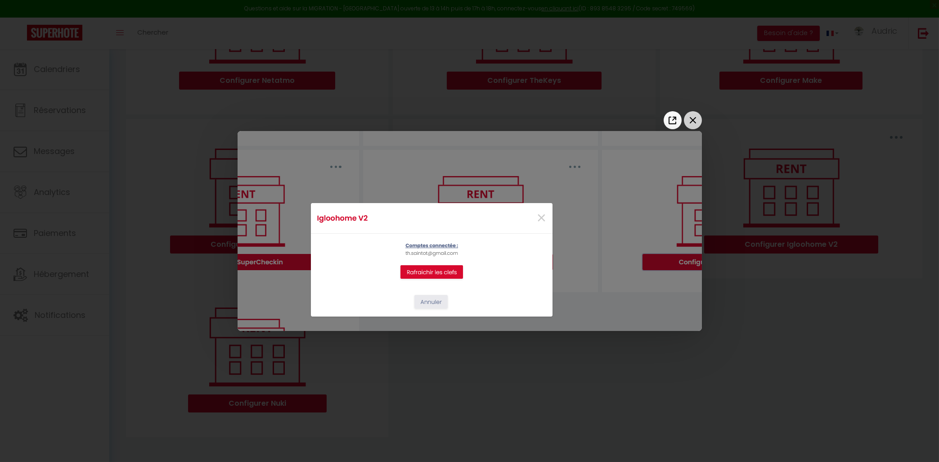
click at [692, 117] on icon "Close the window" at bounding box center [693, 120] width 14 height 14
click at [688, 117] on icon "Close the window" at bounding box center [693, 120] width 14 height 14
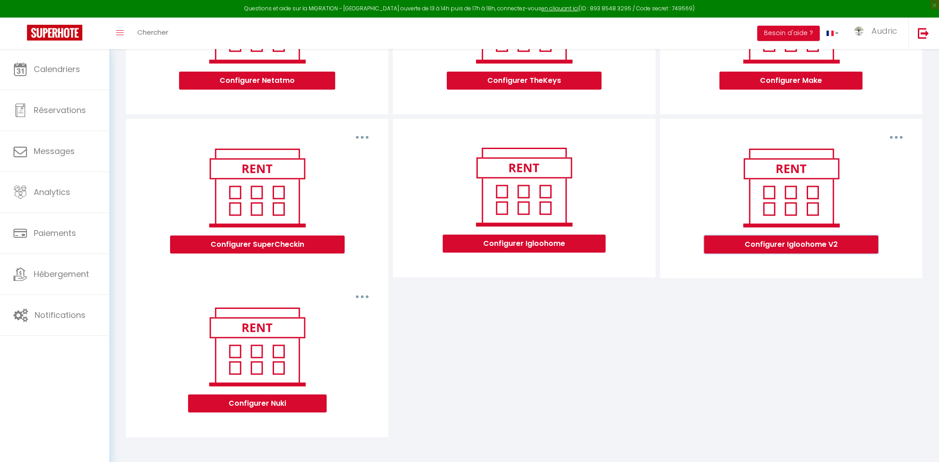
click at [734, 243] on button "Configurer Igloohome V2" at bounding box center [791, 244] width 174 height 18
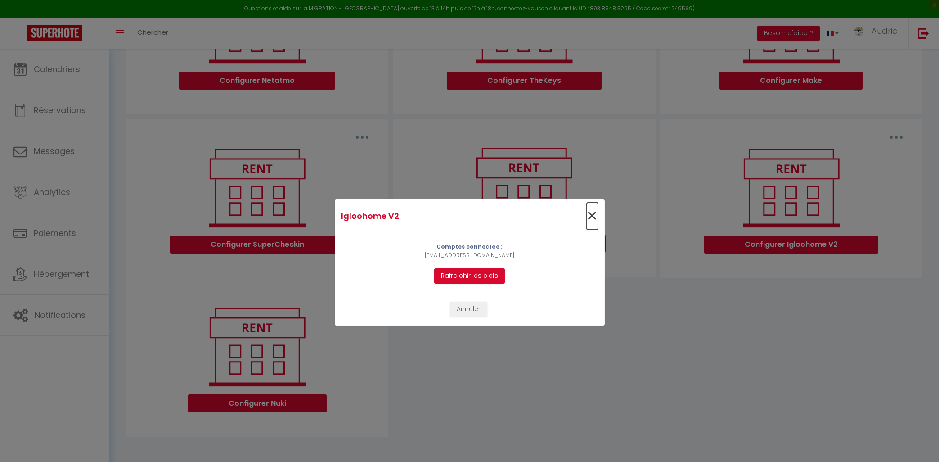
click at [593, 221] on span "×" at bounding box center [592, 215] width 11 height 27
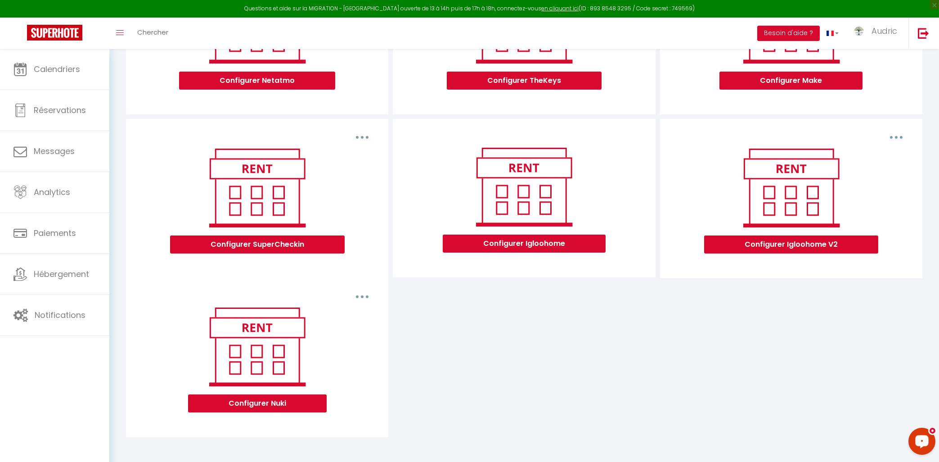
click at [925, 448] on icon "Open LiveChat chat widget" at bounding box center [921, 440] width 15 height 15
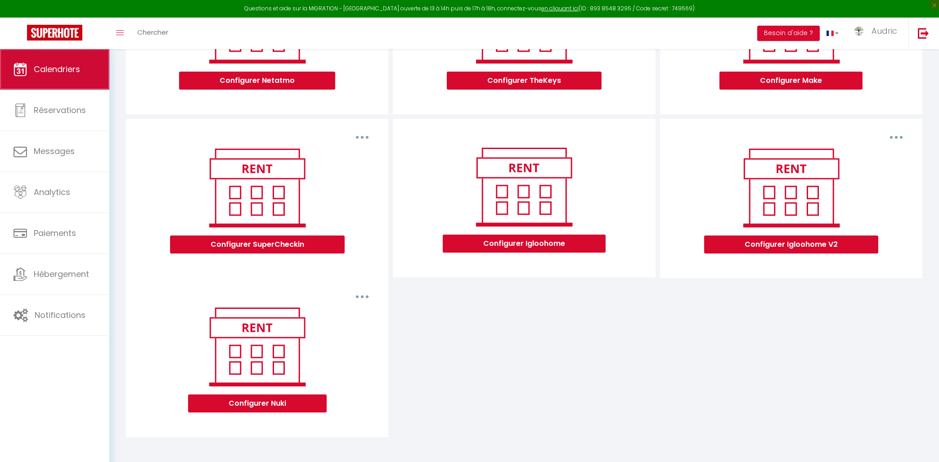
click at [52, 81] on link "Calendriers" at bounding box center [54, 69] width 109 height 40
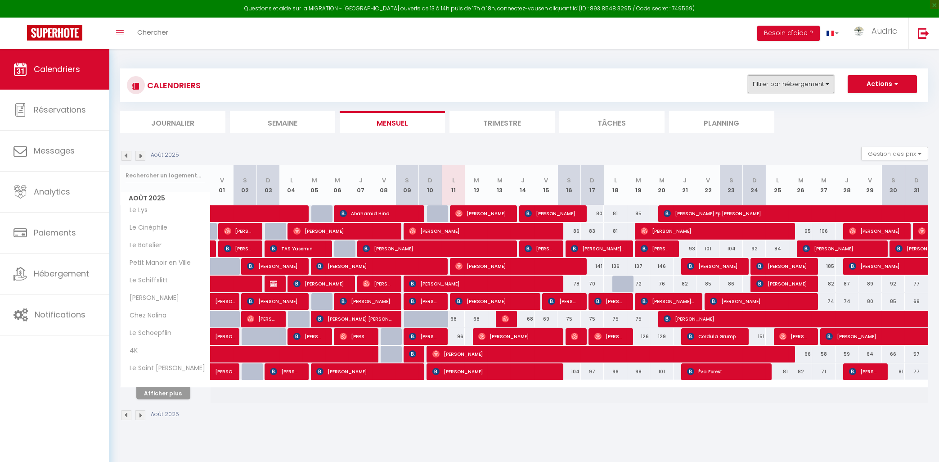
click at [795, 85] on button "Filtrer par hébergement" at bounding box center [791, 84] width 86 height 18
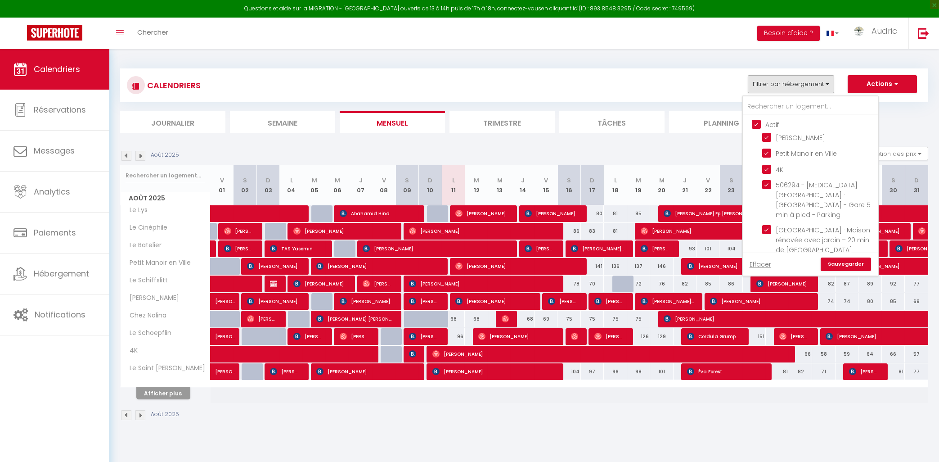
click at [759, 122] on input "Actif" at bounding box center [819, 123] width 135 height 9
checkbox input "false"
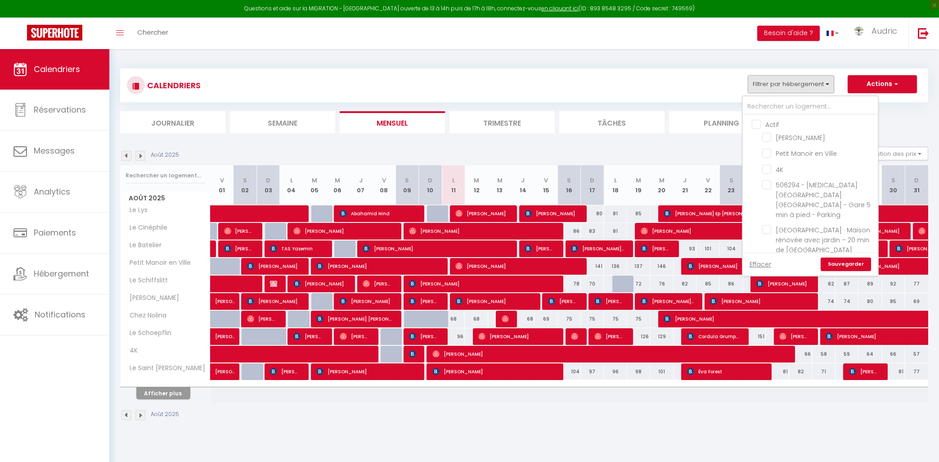
checkbox input "false"
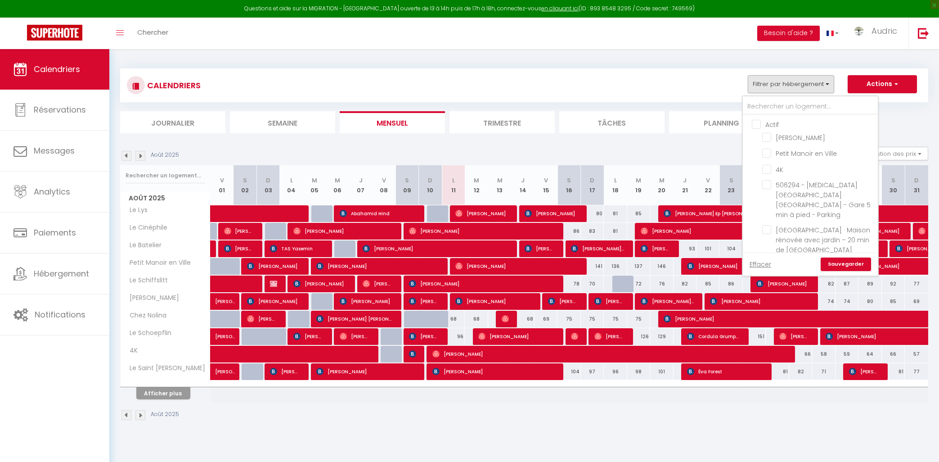
checkbox input "false"
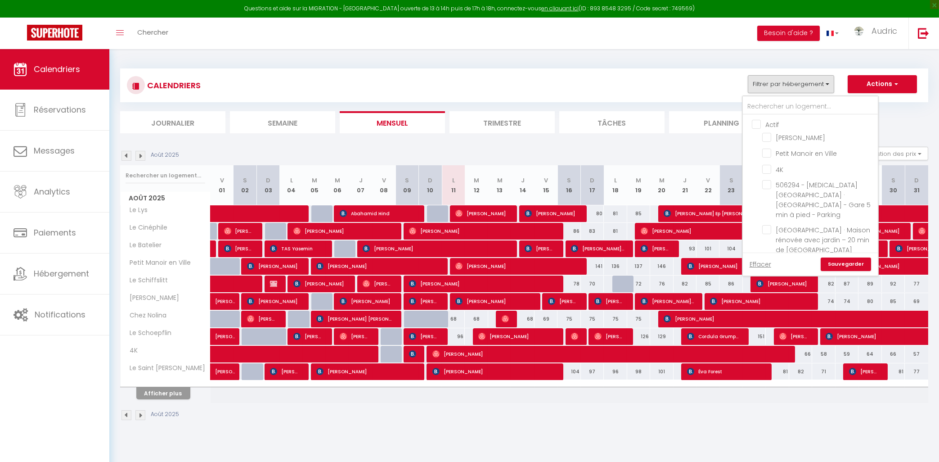
checkbox input "false"
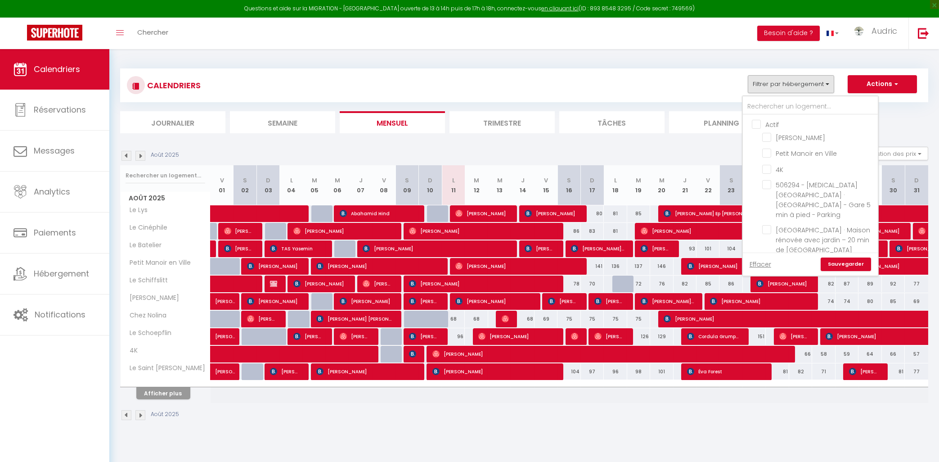
checkbox input "false"
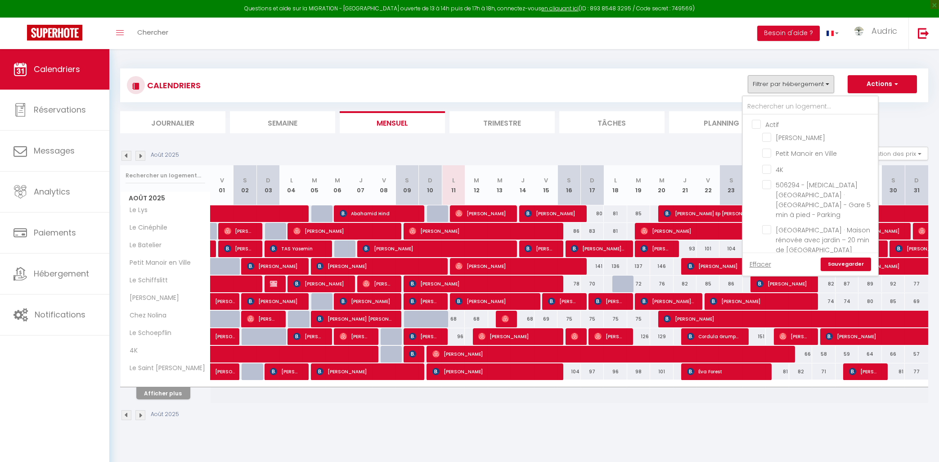
checkbox input "false"
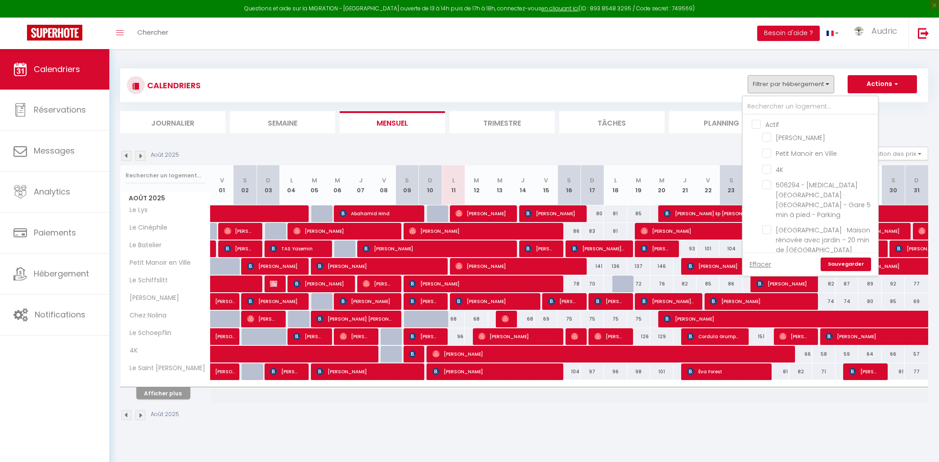
checkbox input "false"
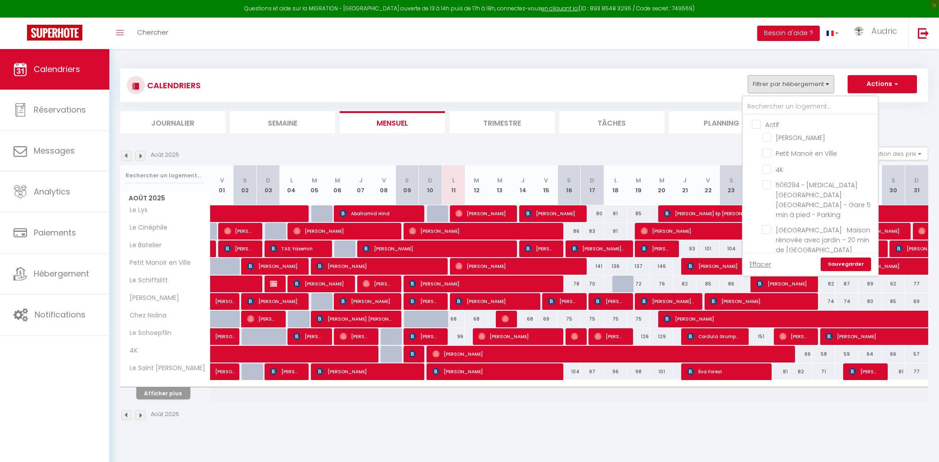
checkbox input "false"
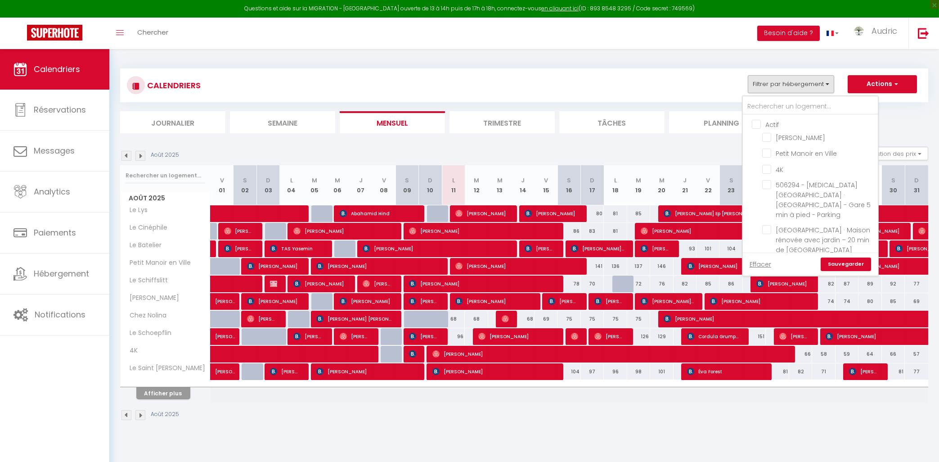
checkbox input "false"
click at [776, 108] on input "text" at bounding box center [810, 107] width 135 height 16
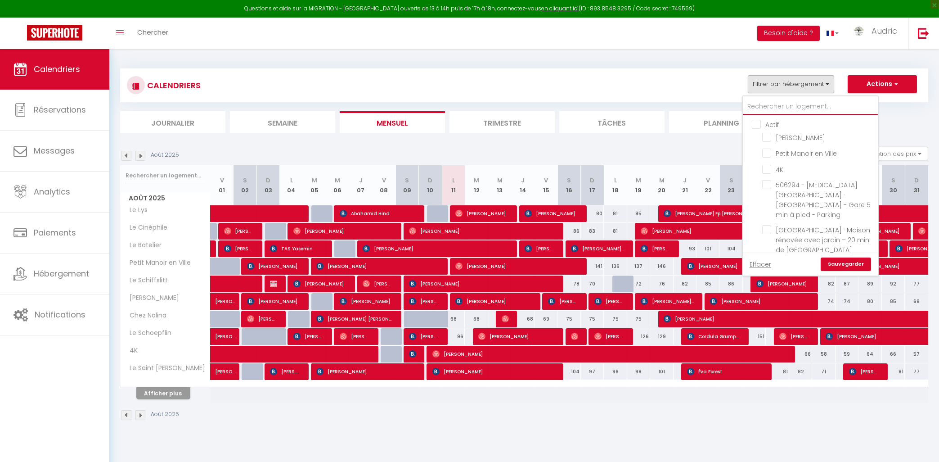
type input "s"
checkbox input "false"
type input "stu"
checkbox input "false"
type input "studio"
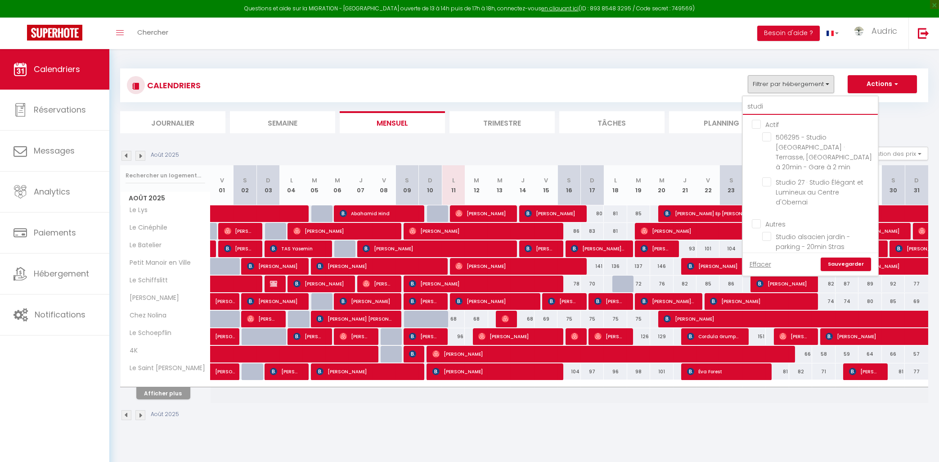
checkbox input "false"
type input "studio"
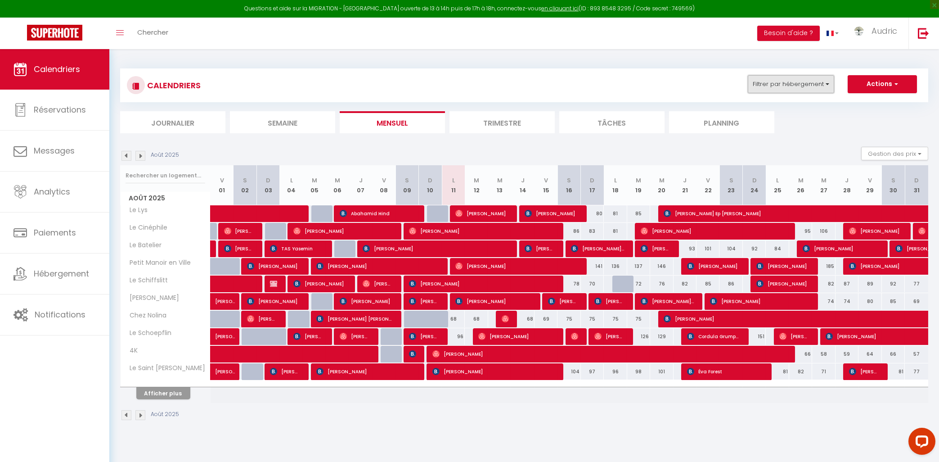
click at [811, 85] on button "Filtrer par hébergement" at bounding box center [791, 84] width 86 height 18
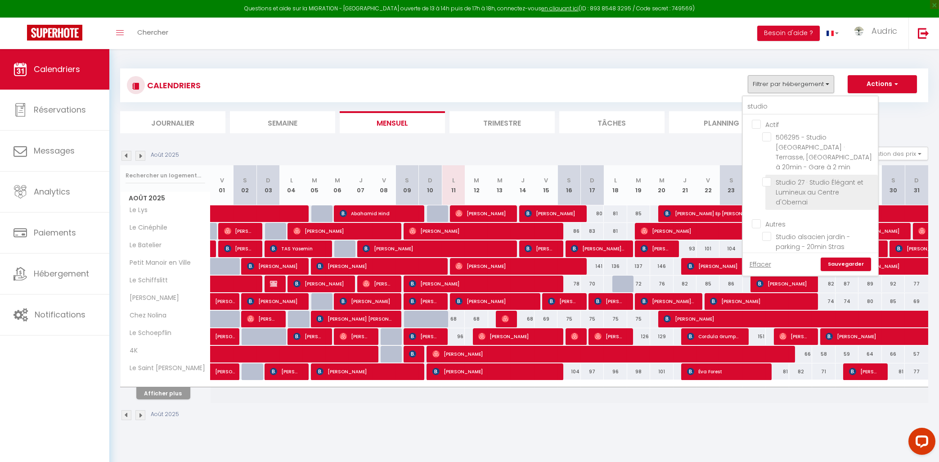
click at [790, 180] on span "Studio 27 · Studio Élégant et Lumineux au Centre d'Obernai" at bounding box center [820, 192] width 88 height 29
click at [790, 180] on input "Studio 27 · Studio Élégant et Lumineux au Centre d'Obernai" at bounding box center [818, 181] width 112 height 9
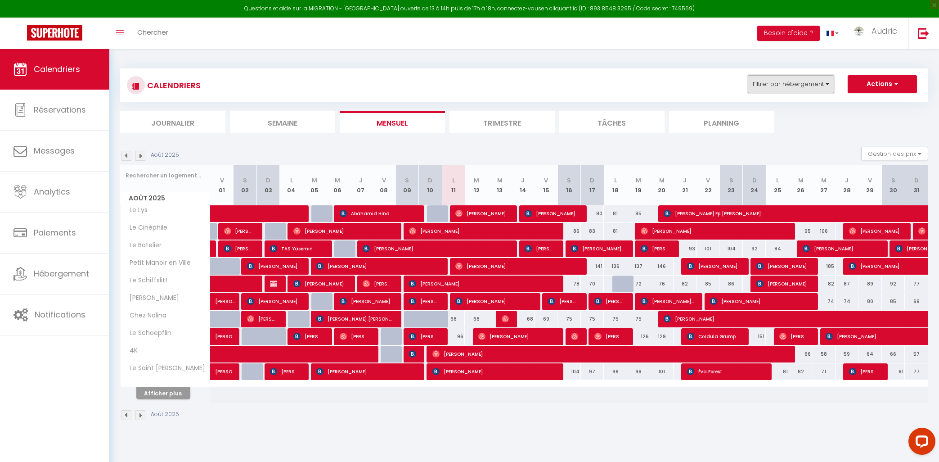
click at [799, 81] on button "Filtrer par hébergement" at bounding box center [791, 84] width 86 height 18
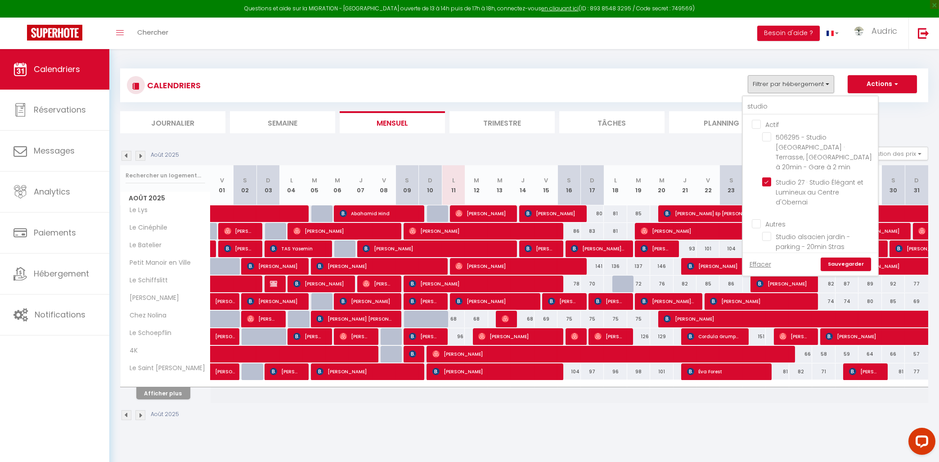
click at [855, 257] on link "Sauvegarder" at bounding box center [845, 263] width 50 height 13
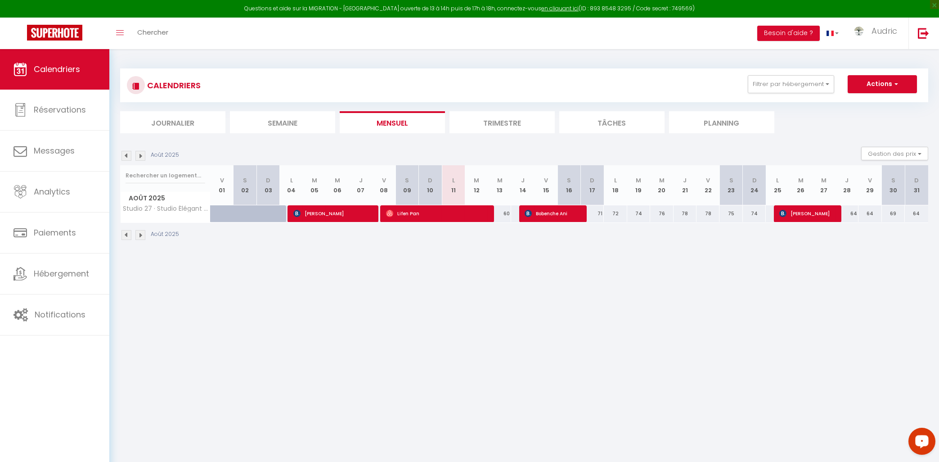
click at [910, 439] on button "Open LiveChat chat widget" at bounding box center [921, 440] width 27 height 27
